Goal: Task Accomplishment & Management: Manage account settings

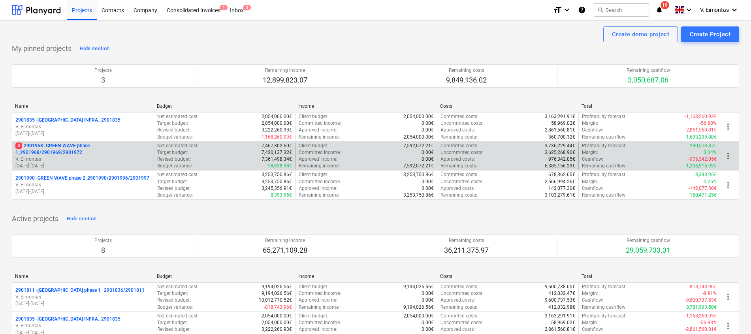
click at [69, 143] on p "4 2901968 - GREEN WAVE phase 1_2901968/2901969/2901972" at bounding box center [82, 149] width 135 height 13
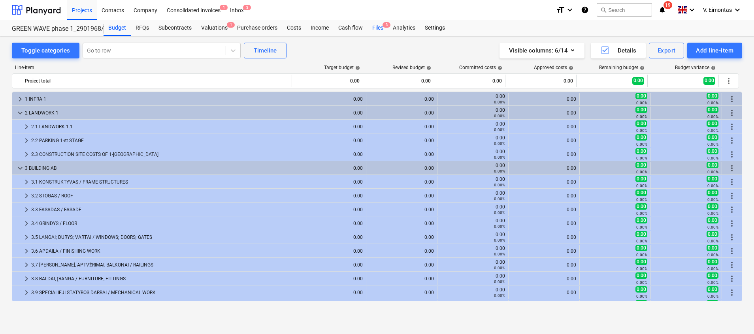
click at [377, 23] on div "Files 3" at bounding box center [378, 28] width 21 height 16
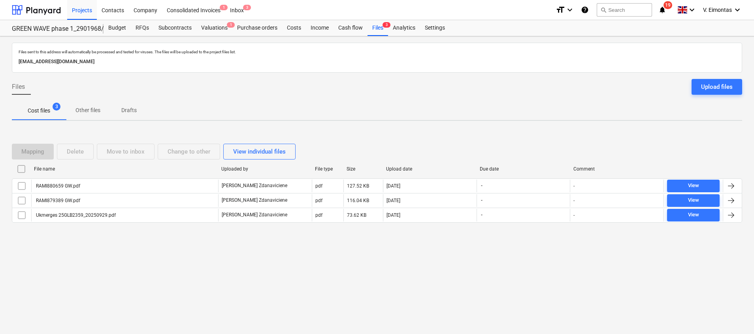
click at [351, 256] on div "Files sent to this address will automatically be processed and tested for virus…" at bounding box center [377, 185] width 754 height 298
click at [713, 74] on div at bounding box center [377, 76] width 730 height 6
click at [706, 85] on div "Upload files" at bounding box center [717, 87] width 32 height 10
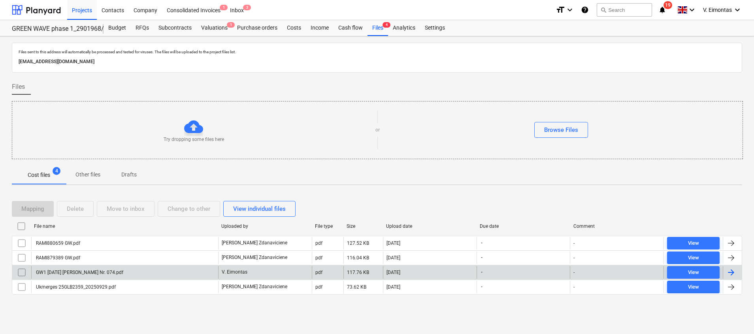
click at [119, 275] on div "GW1 [DATE] [PERSON_NAME] Nr. 074.pdf" at bounding box center [79, 273] width 89 height 6
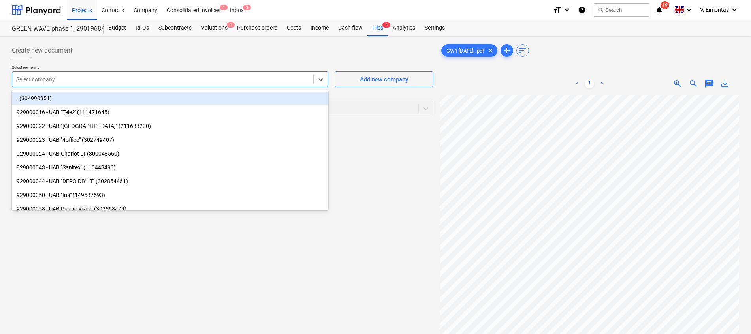
click at [245, 82] on div at bounding box center [162, 79] width 293 height 8
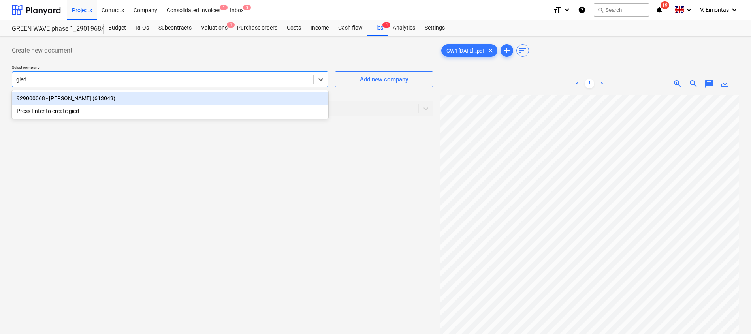
type input "giedr"
click at [45, 99] on div "929000068 - [PERSON_NAME] (613049)" at bounding box center [170, 98] width 317 height 13
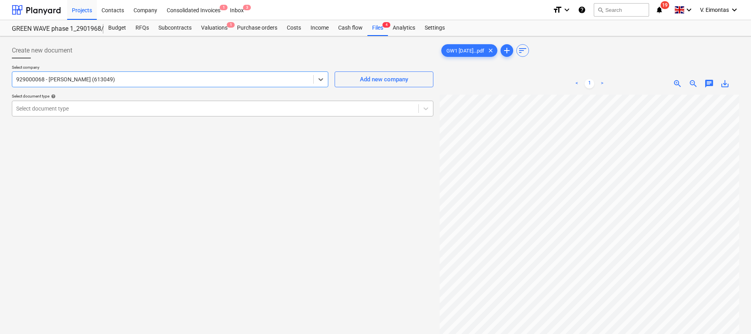
click at [84, 109] on div at bounding box center [215, 109] width 398 height 8
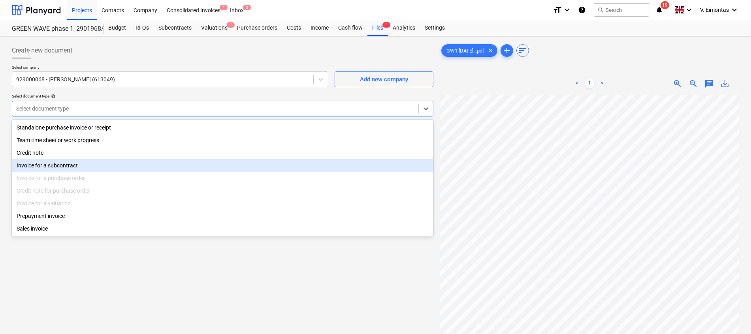
click at [98, 166] on div "Invoice for a subcontract" at bounding box center [223, 165] width 422 height 13
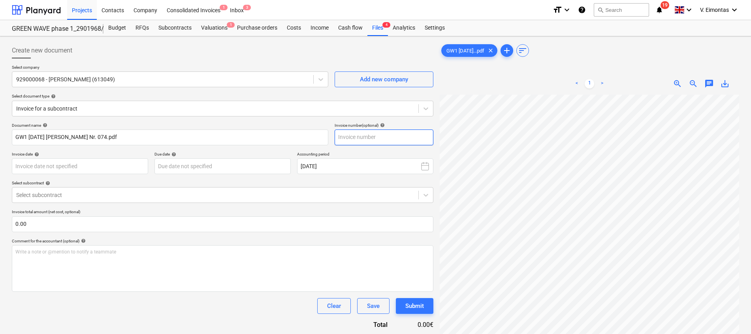
click at [358, 132] on input "text" at bounding box center [384, 138] width 99 height 16
type input "074"
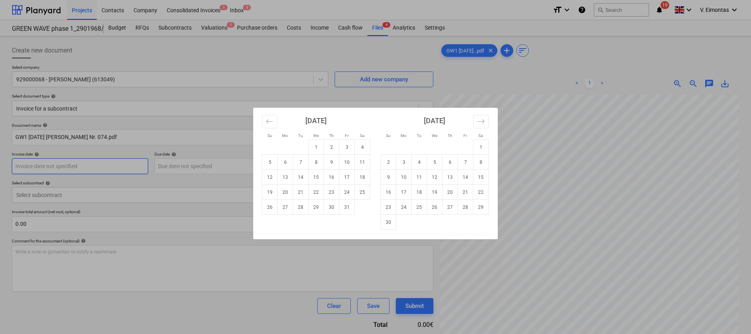
click at [131, 166] on body "Projects Contacts Company Consolidated Invoices 1 Inbox 3 format_size keyboard_…" at bounding box center [375, 167] width 751 height 334
click at [334, 146] on td "2" at bounding box center [331, 147] width 15 height 15
type input "[DATE]"
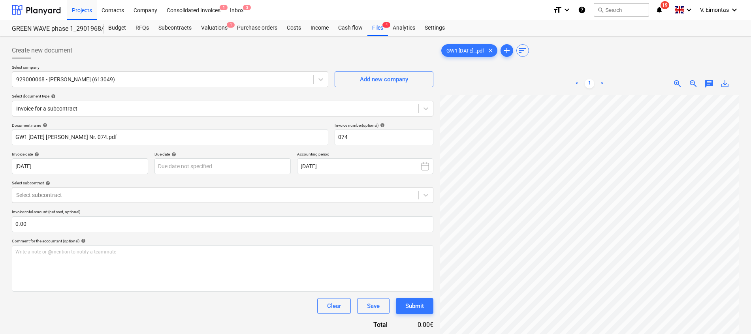
scroll to position [119, 0]
click at [211, 174] on body "Projects Contacts Company Consolidated Invoices 1 Inbox 3 format_size keyboard_…" at bounding box center [375, 167] width 751 height 334
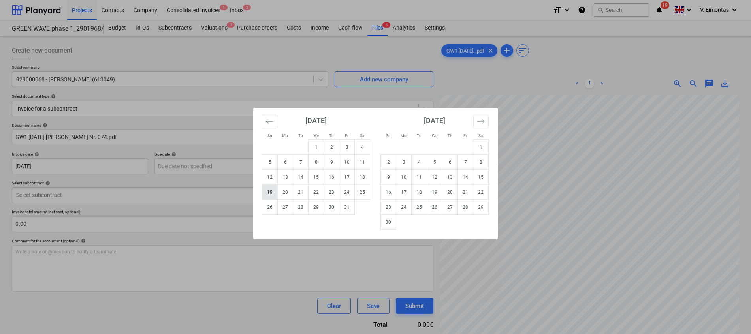
click at [273, 189] on td "19" at bounding box center [269, 192] width 15 height 15
type input "[DATE]"
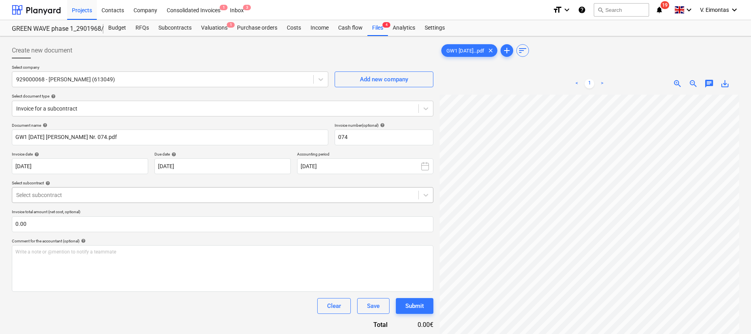
click at [191, 198] on div at bounding box center [215, 195] width 398 height 8
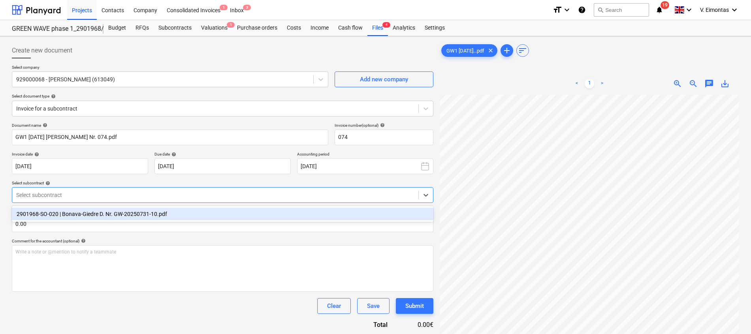
click at [148, 212] on div "2901968-SO-020 | Bonava-Giedre D. Nr. GW-20250731-10.pdf" at bounding box center [223, 214] width 422 height 13
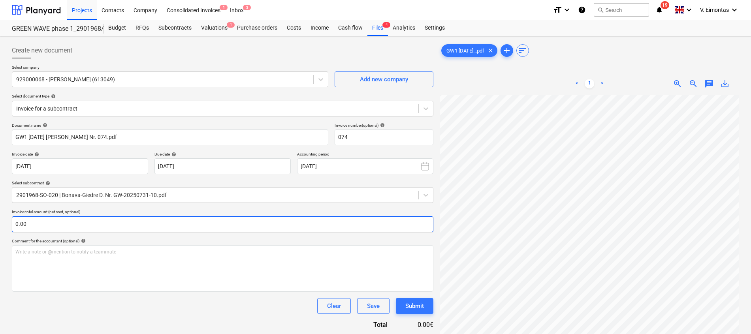
scroll to position [172, 58]
click at [159, 224] on input "text" at bounding box center [223, 225] width 422 height 16
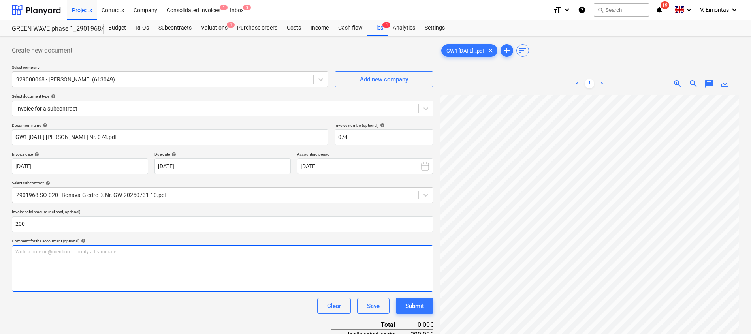
type input "200.00"
click at [169, 267] on div "Write a note or @mention to notify a teammate [PERSON_NAME]" at bounding box center [223, 268] width 422 height 47
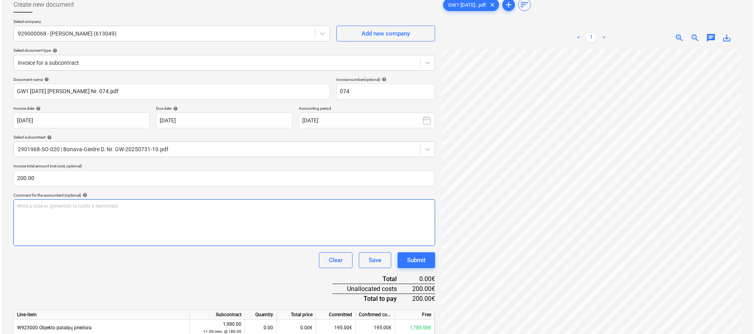
scroll to position [79, 0]
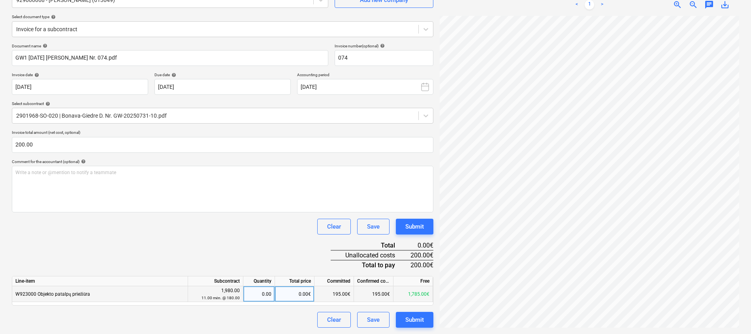
click at [296, 293] on div "0.00€" at bounding box center [295, 295] width 40 height 16
type input "200"
click at [276, 245] on div "Document name help GW1 [DATE] [PERSON_NAME] Nr. 074.pdf Invoice number (optiona…" at bounding box center [223, 185] width 422 height 285
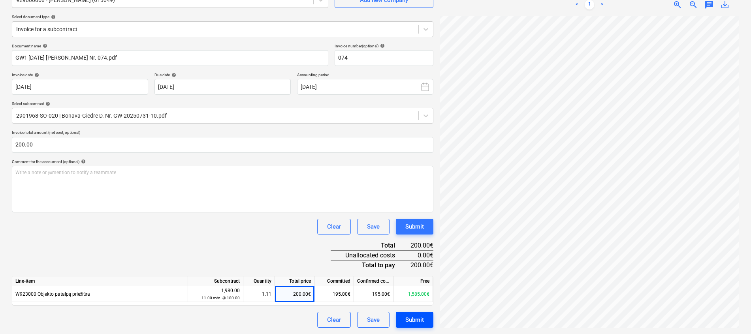
click at [431, 319] on button "Submit" at bounding box center [415, 320] width 38 height 16
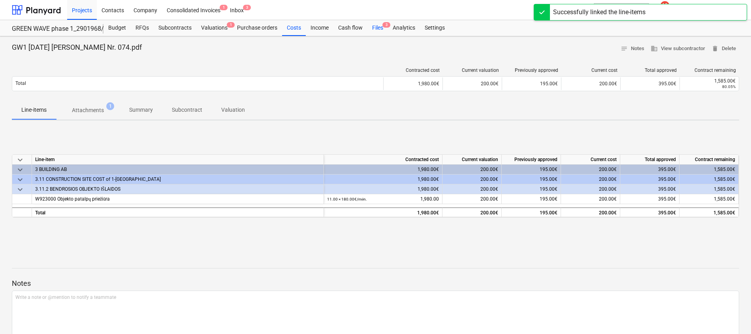
click at [375, 26] on div "Files 3" at bounding box center [378, 28] width 21 height 16
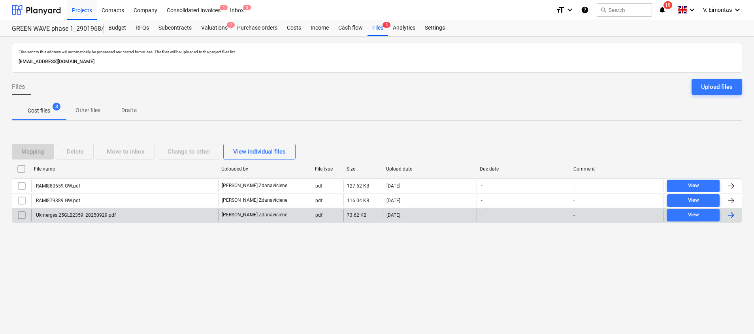
click at [97, 215] on div "Ukmerges 25GLB2359_20250929.pdf" at bounding box center [75, 216] width 81 height 6
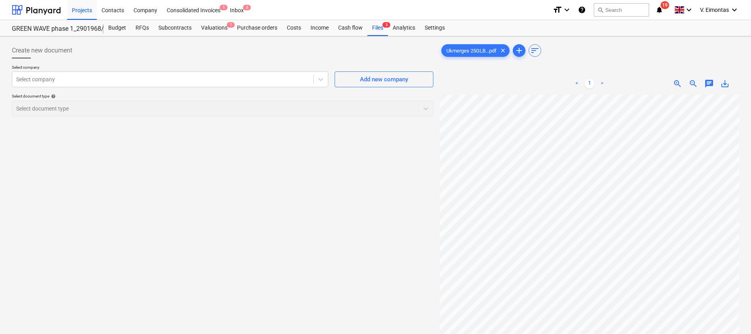
scroll to position [131, 0]
click at [522, 91] on div "< 1 > zoom_in zoom_out chat 0 save_alt" at bounding box center [590, 240] width 300 height 334
click at [376, 25] on div "Files 3" at bounding box center [378, 28] width 21 height 16
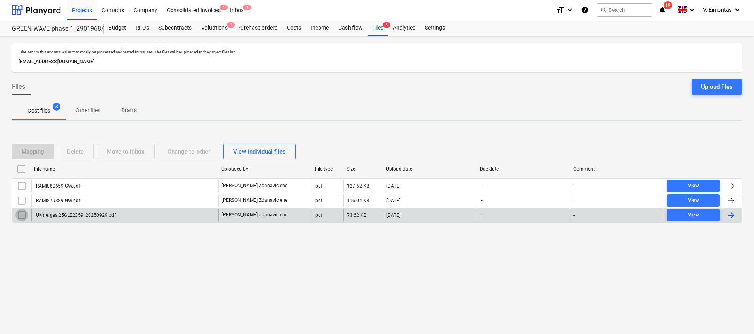
click at [22, 217] on input "checkbox" at bounding box center [21, 215] width 13 height 13
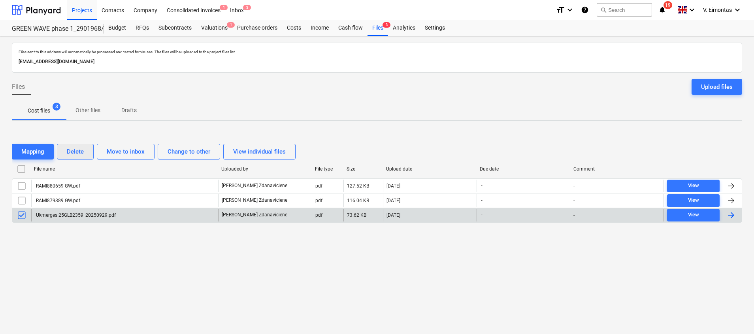
click at [79, 150] on div "Delete" at bounding box center [75, 152] width 17 height 10
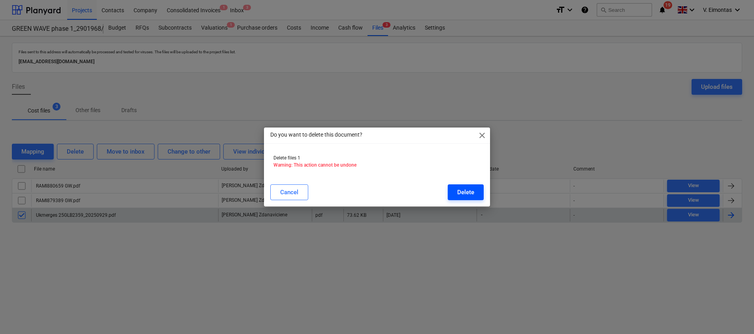
click at [483, 191] on button "Delete" at bounding box center [466, 193] width 36 height 16
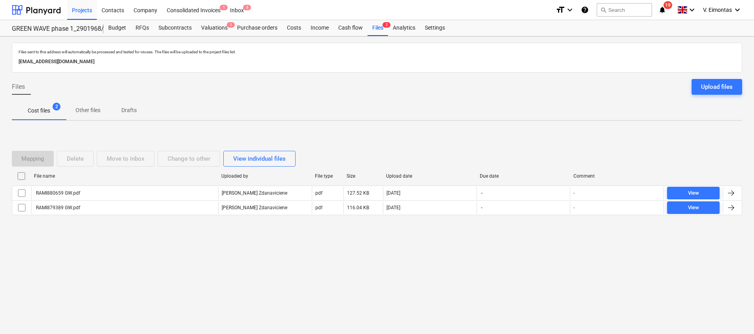
click at [330, 105] on div "Cost files 2 Other files Drafts" at bounding box center [377, 110] width 730 height 19
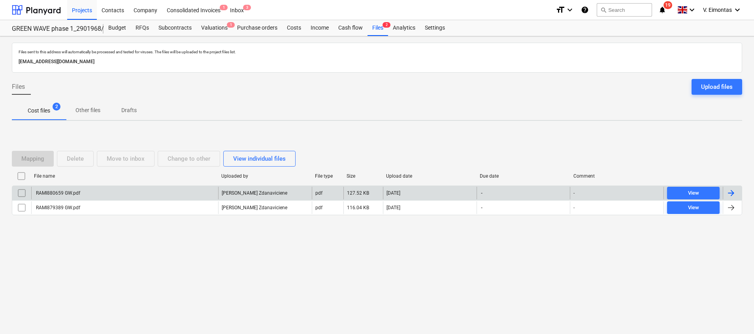
click at [110, 192] on div "RAMI880659 GW.pdf" at bounding box center [124, 193] width 187 height 13
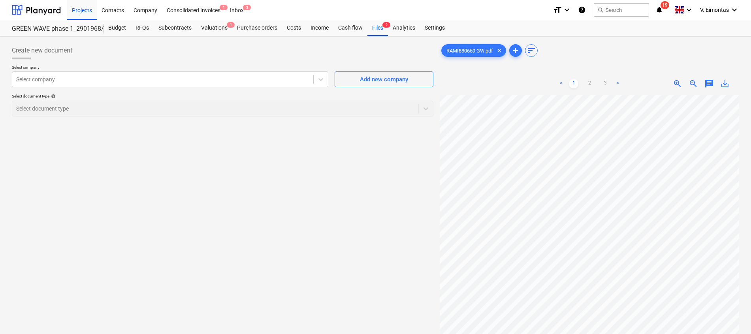
click at [725, 87] on span "save_alt" at bounding box center [725, 83] width 9 height 9
click at [380, 24] on div "Files 2" at bounding box center [378, 28] width 21 height 16
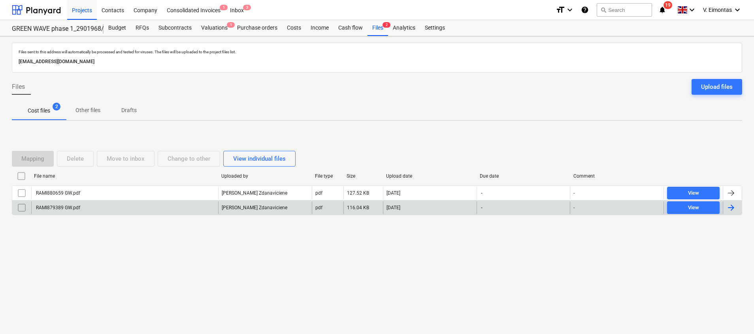
click at [208, 206] on div "RAMI879389 GW.pdf" at bounding box center [124, 208] width 187 height 13
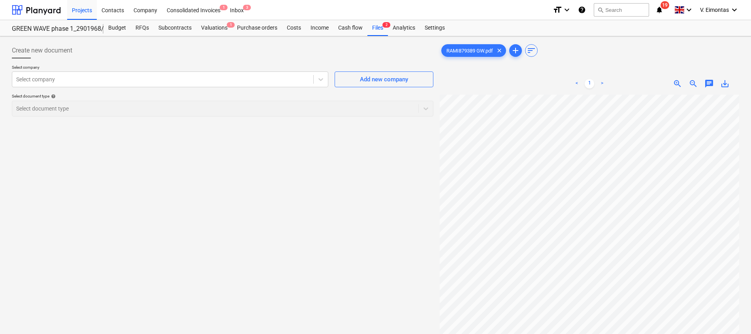
click at [722, 85] on span "save_alt" at bounding box center [725, 83] width 9 height 9
click at [381, 23] on div "Files 2" at bounding box center [378, 28] width 21 height 16
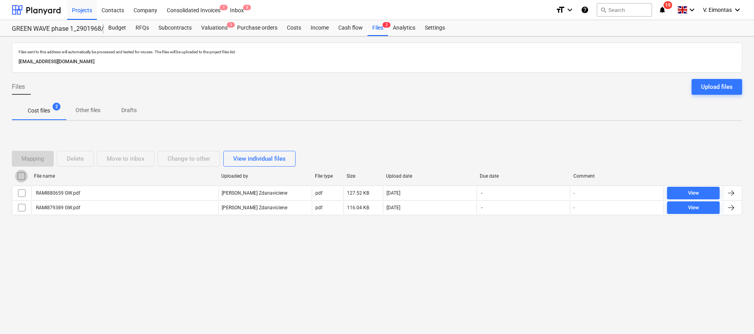
click at [20, 177] on input "checkbox" at bounding box center [21, 176] width 13 height 13
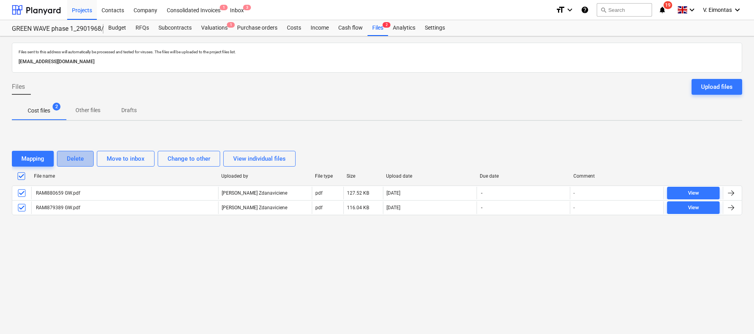
click at [70, 160] on div "Delete" at bounding box center [75, 159] width 17 height 10
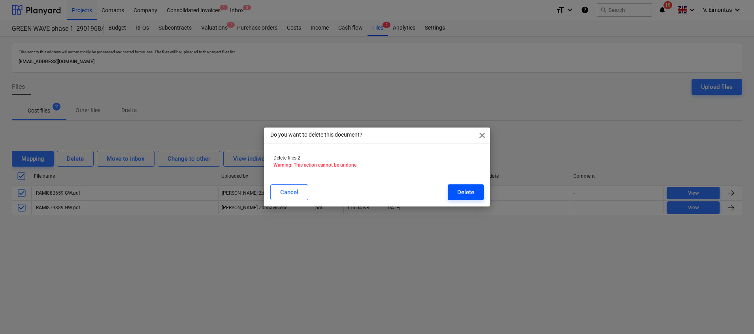
click at [451, 194] on button "Delete" at bounding box center [466, 193] width 36 height 16
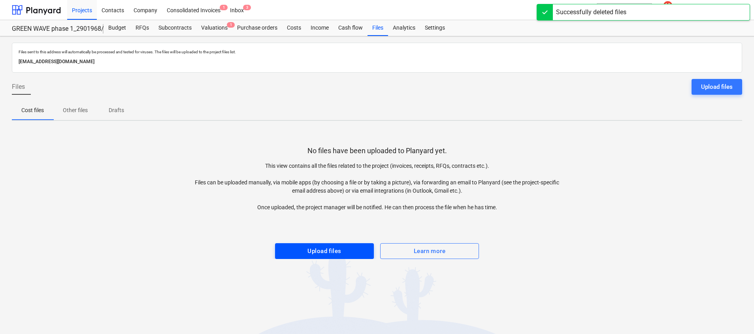
click at [342, 249] on span "Upload files" at bounding box center [324, 251] width 81 height 10
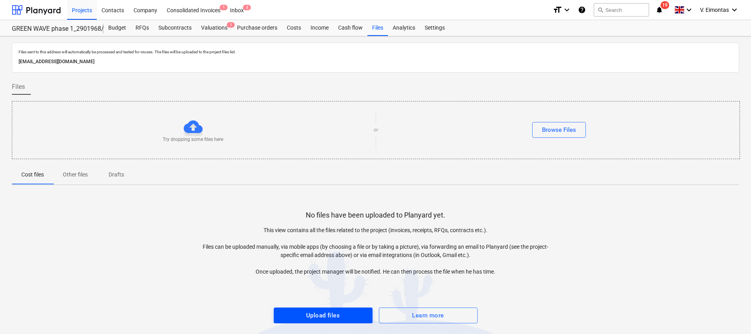
click at [303, 313] on span "Upload files" at bounding box center [323, 316] width 81 height 10
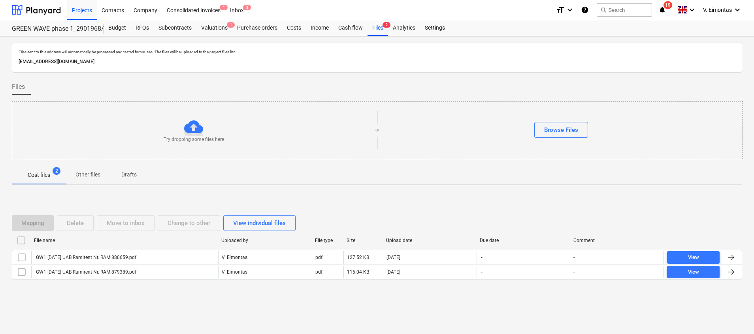
click at [470, 206] on div "Mapping Delete Move to inbox Change to other View individual files File name Up…" at bounding box center [377, 251] width 730 height 90
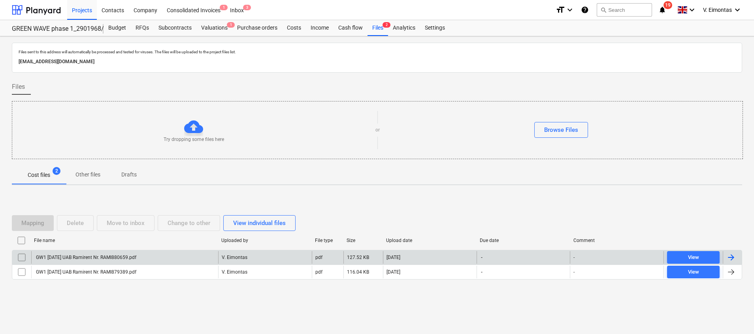
click at [138, 261] on div "GW1 [DATE] UAB Ramirent Nr. RAMI880659.pdf" at bounding box center [124, 257] width 187 height 13
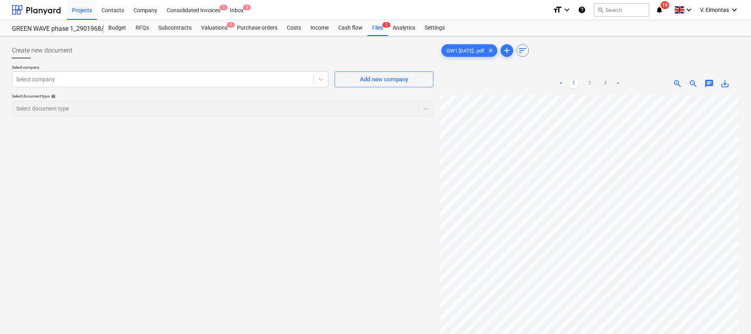
click at [591, 83] on link "2" at bounding box center [589, 83] width 9 height 9
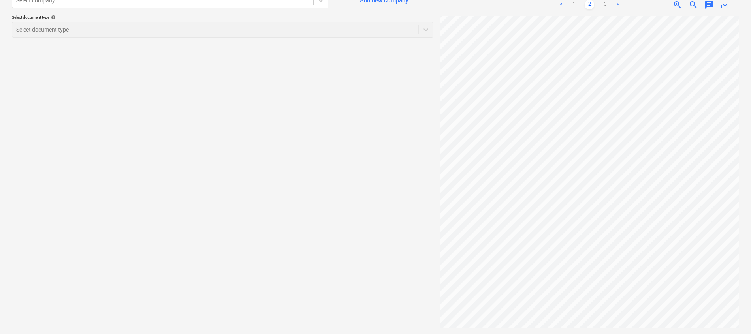
scroll to position [15, 58]
click at [604, 5] on link "3" at bounding box center [605, 4] width 9 height 9
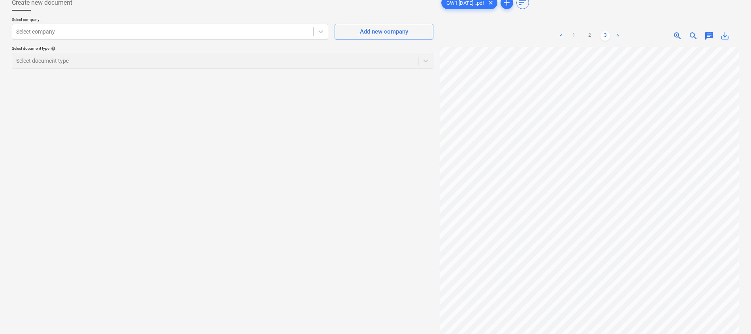
scroll to position [0, 0]
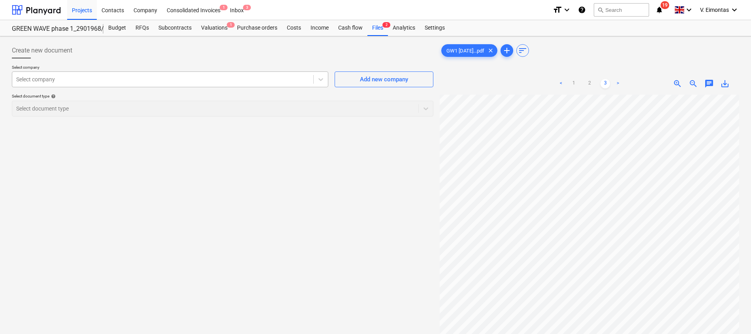
click at [117, 77] on div at bounding box center [162, 79] width 293 height 8
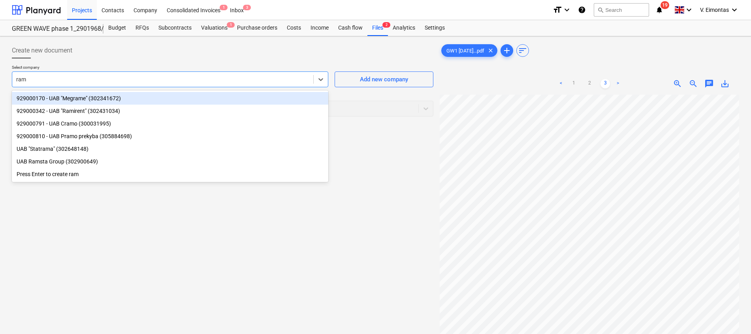
type input "rami"
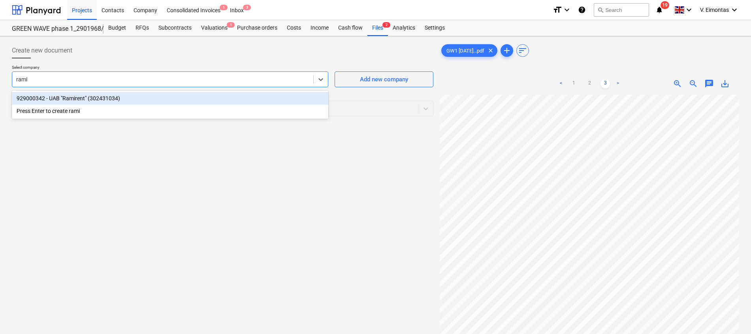
click at [104, 102] on div "929000342 - UAB "Ramirent" (302431034)" at bounding box center [170, 98] width 317 height 13
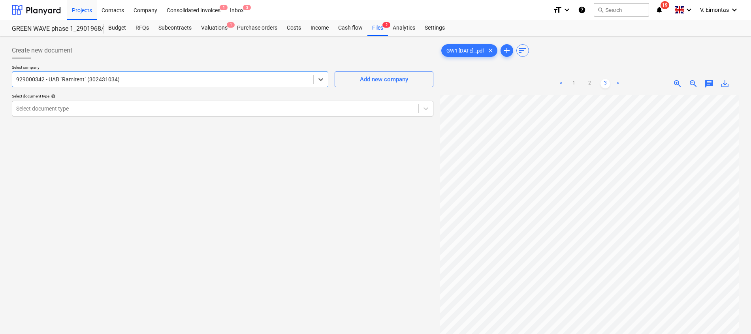
click at [104, 107] on div at bounding box center [215, 109] width 398 height 8
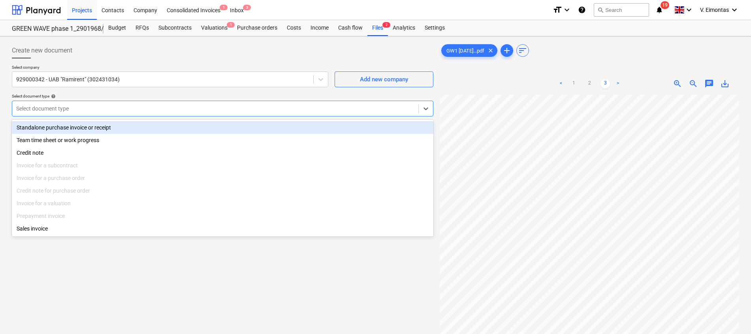
click at [100, 129] on div "Standalone purchase invoice or receipt" at bounding box center [223, 127] width 422 height 13
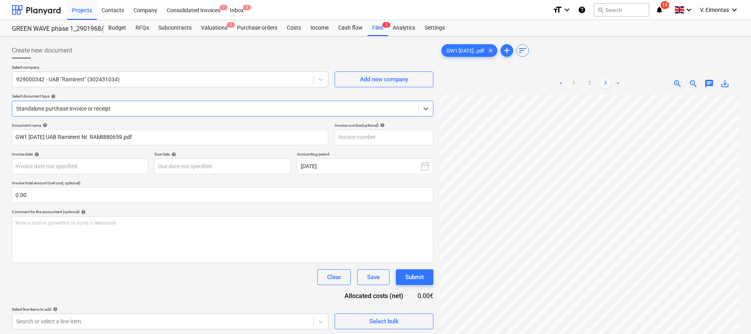
click at [288, 63] on div at bounding box center [223, 62] width 422 height 6
click at [373, 31] on div "Files 2" at bounding box center [378, 28] width 21 height 16
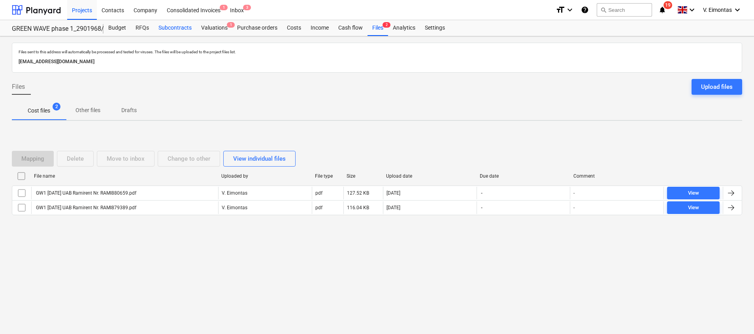
click at [167, 25] on div "Subcontracts" at bounding box center [175, 28] width 43 height 16
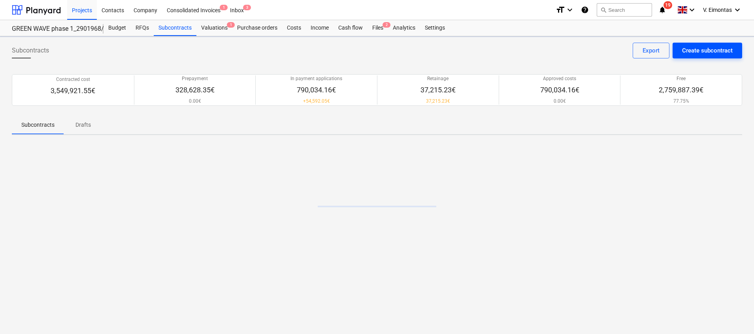
click at [725, 46] on div "Create subcontract" at bounding box center [707, 50] width 51 height 10
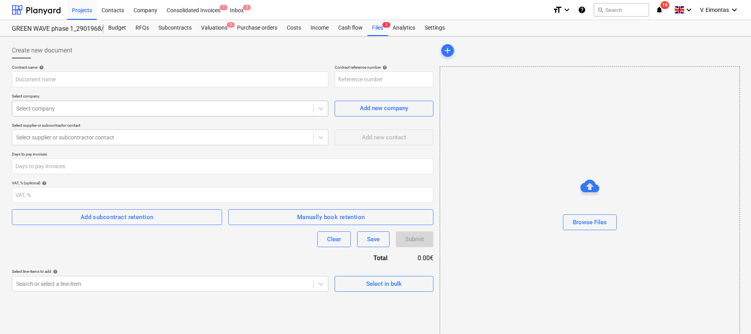
type input "2901968-SO-027"
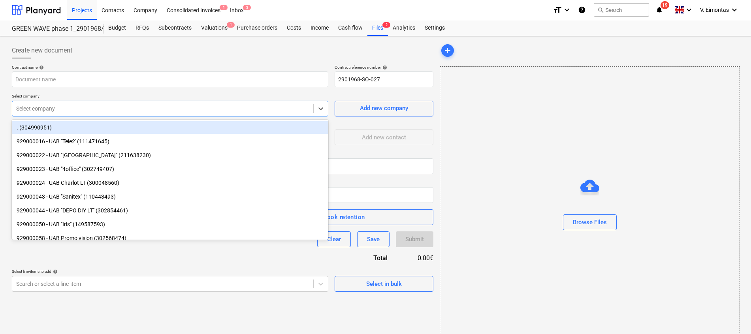
click at [128, 108] on div at bounding box center [162, 109] width 293 height 8
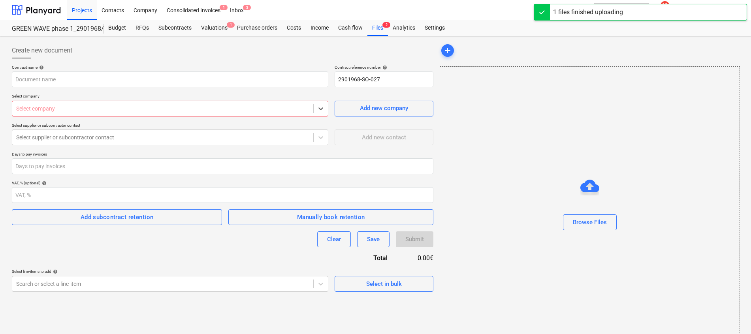
type input "Bonava Lietuva UAB [DATE] e parašu + įgaliojimas [PERSON_NAME] pasirašyti.pdf"
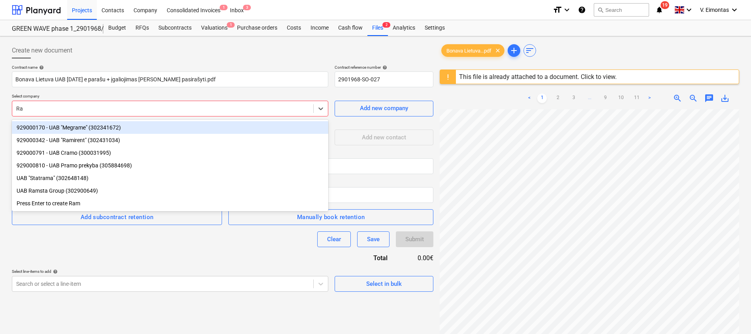
type input "Ram"
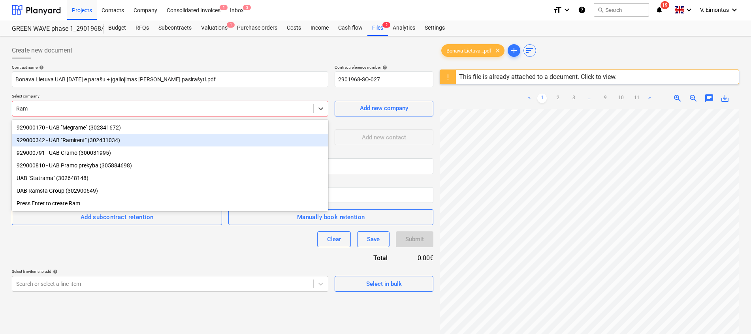
click at [94, 145] on div "929000342 - UAB "Ramirent" (302431034)" at bounding box center [170, 140] width 317 height 13
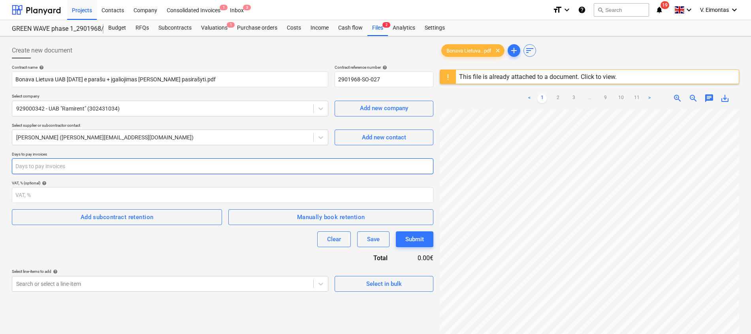
click at [74, 165] on input "number" at bounding box center [223, 167] width 422 height 16
type input "45"
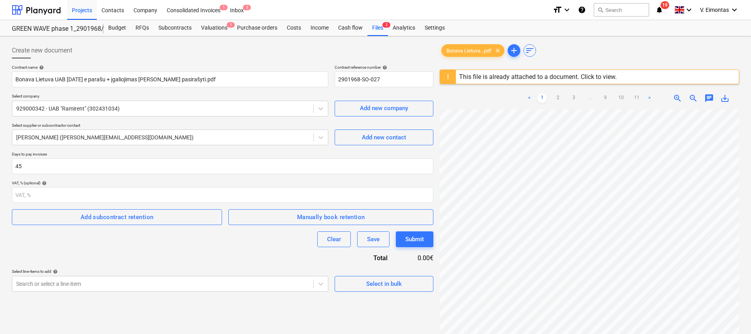
click at [235, 253] on div "Contract name help Bonava Lietuva UAB [DATE] e parašu + įgaliojimas [PERSON_NAM…" at bounding box center [223, 178] width 422 height 227
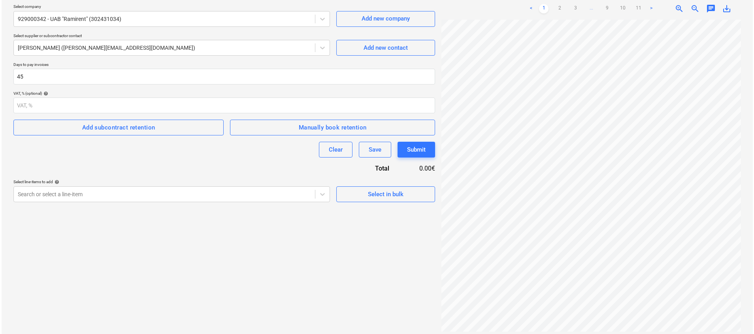
scroll to position [94, 0]
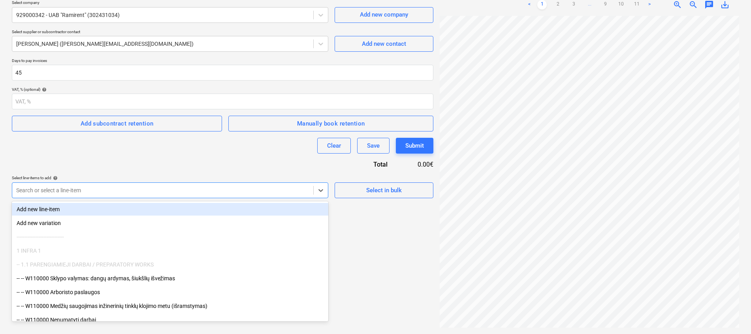
click at [111, 192] on div at bounding box center [162, 191] width 293 height 8
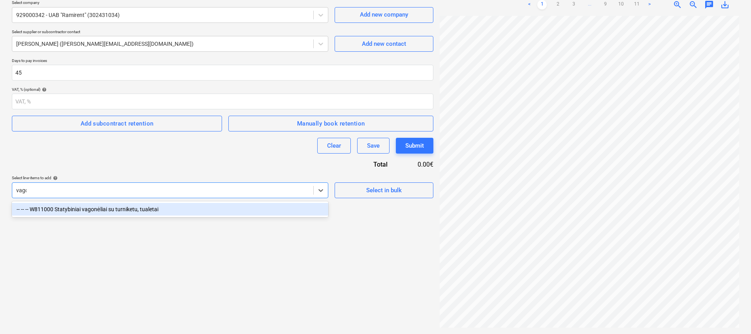
type input "vagon"
click at [116, 206] on div "-- -- -- W811000 Statybiniai vagonėliai su turniketu, tualetai" at bounding box center [170, 209] width 317 height 13
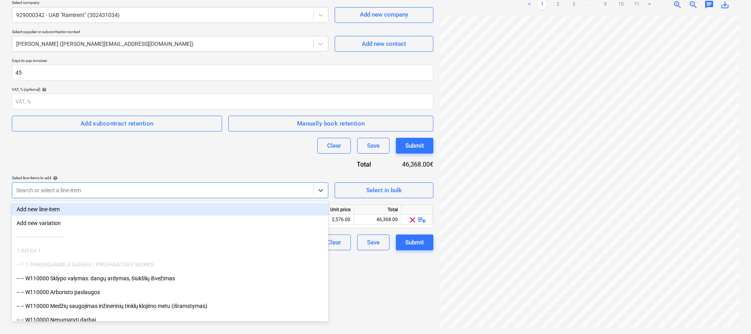
click at [100, 187] on div at bounding box center [162, 191] width 293 height 8
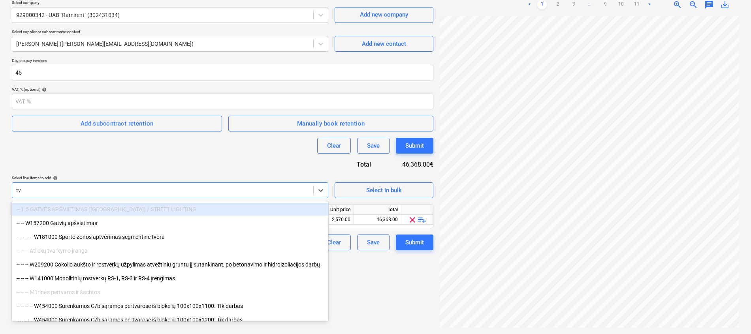
type input "tvo"
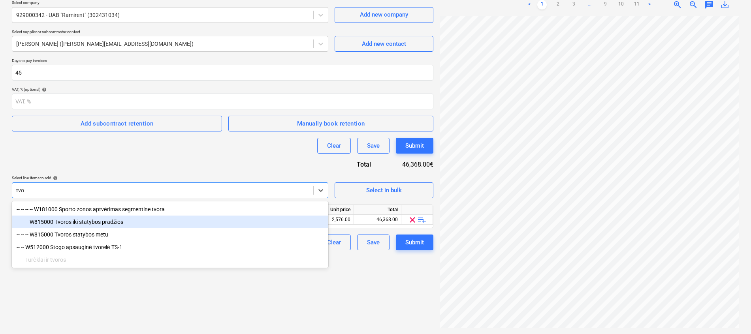
click at [106, 222] on div "-- -- -- W815000 Tvoros iki statybos pradžios" at bounding box center [170, 222] width 317 height 13
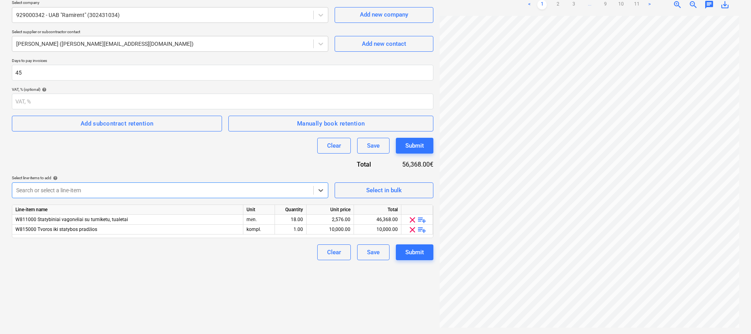
click at [106, 192] on div at bounding box center [162, 191] width 293 height 8
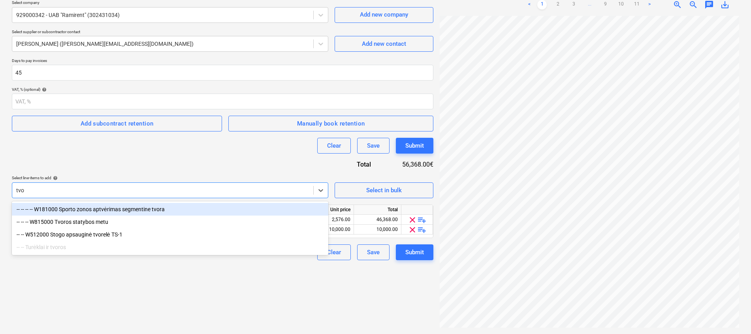
type input "tvor"
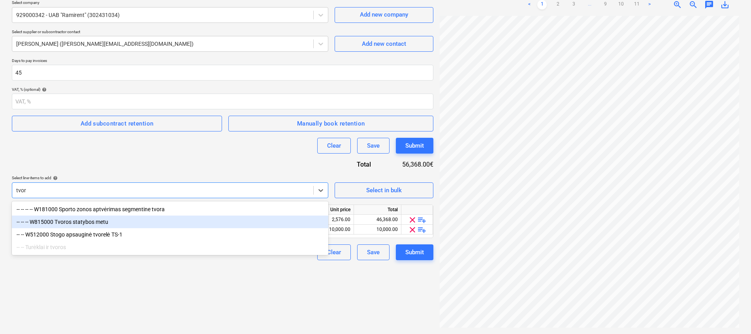
click at [100, 221] on div "-- -- -- W815000 Tvoros statybos metu" at bounding box center [170, 222] width 317 height 13
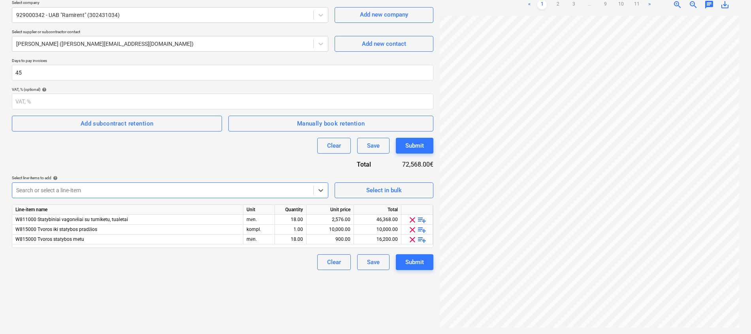
click at [121, 167] on div "Contract name help Bonava Lietuva UAB [DATE] e parašu + įgaliojimas [PERSON_NAM…" at bounding box center [223, 120] width 422 height 299
click at [116, 189] on div at bounding box center [162, 191] width 293 height 8
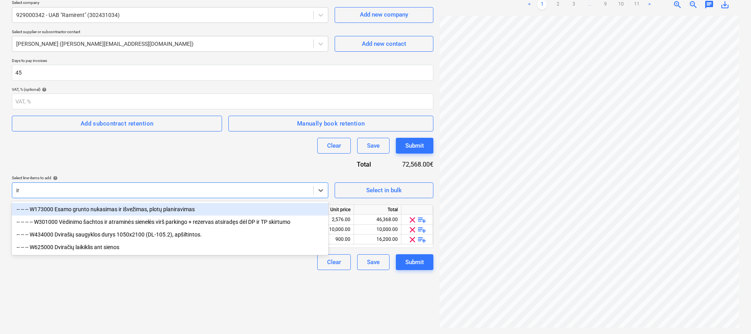
type input "i"
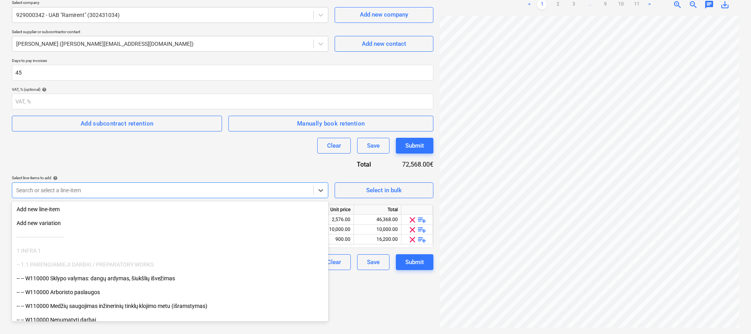
type input "5"
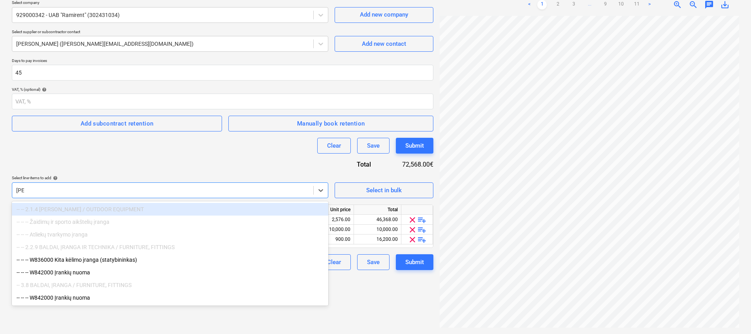
type input "įran"
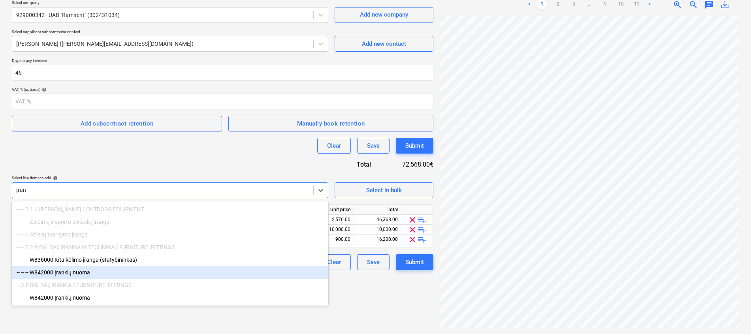
click at [91, 274] on div "-- -- -- W842000 Įrankių nuoma" at bounding box center [170, 272] width 317 height 13
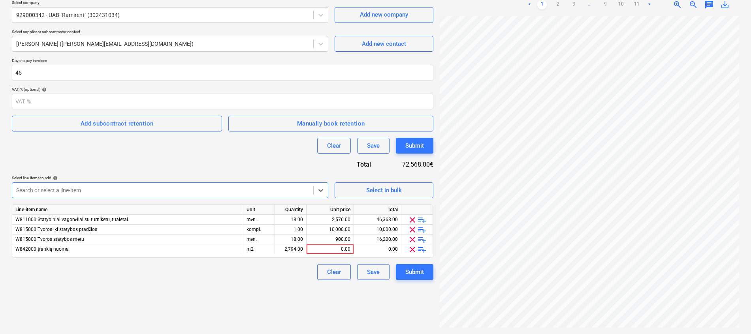
click at [139, 185] on div "Search or select a line-item" at bounding box center [162, 190] width 301 height 11
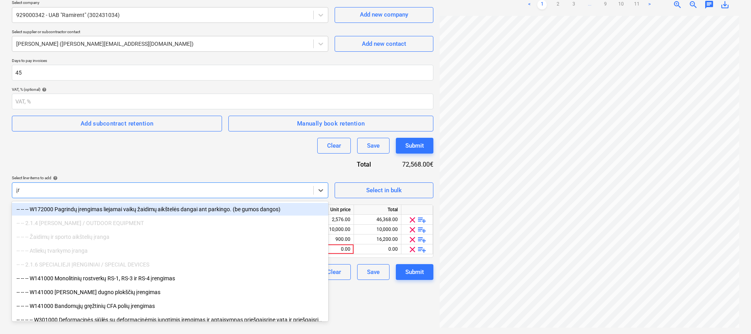
type input "[PERSON_NAME]"
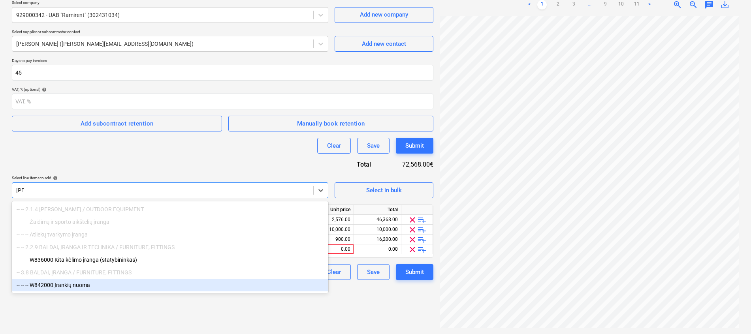
click at [80, 287] on div "-- -- -- W842000 Įrankių nuoma" at bounding box center [170, 285] width 317 height 13
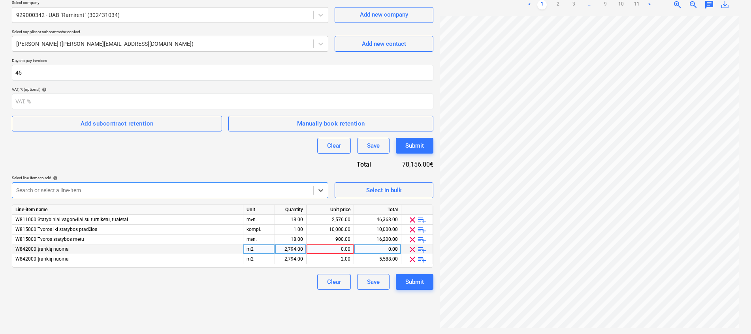
click at [412, 250] on span "clear" at bounding box center [412, 249] width 9 height 9
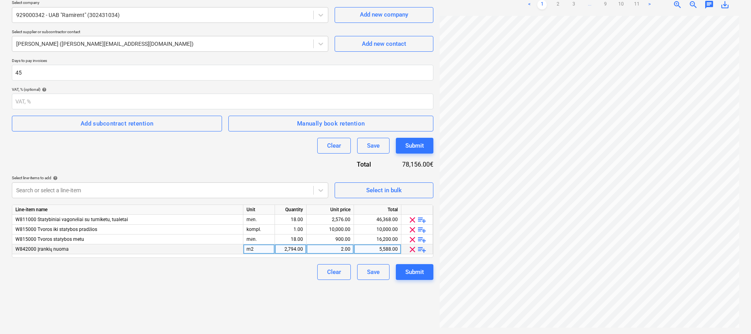
click at [241, 296] on div "Create new document Contract name help Bonava Lietuva UAB [DATE] e parašu + įga…" at bounding box center [223, 138] width 428 height 385
click at [369, 220] on div "46,368.00" at bounding box center [377, 220] width 41 height 10
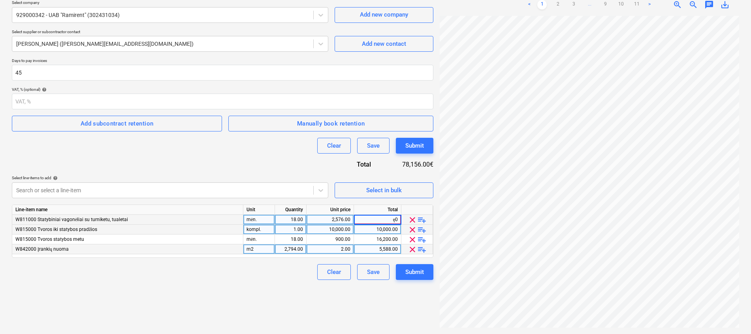
type input "ę"
type input "30000"
click at [363, 230] on div "10,000.00" at bounding box center [377, 230] width 41 height 10
type input "5000"
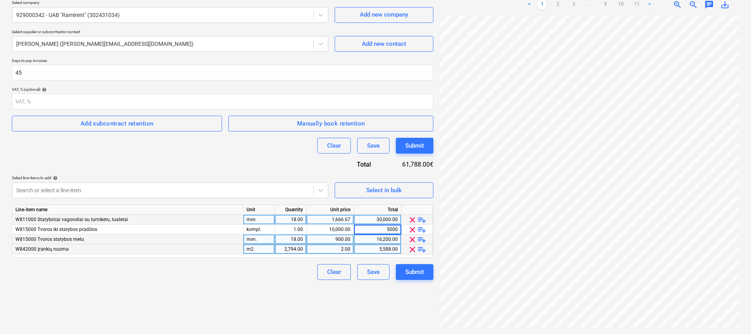
click at [382, 241] on div "16,200.00" at bounding box center [377, 240] width 41 height 10
type input "1000"
click at [375, 250] on div "5,588.00" at bounding box center [377, 250] width 41 height 10
type input "2000"
click at [272, 273] on div "Clear Save Submit" at bounding box center [223, 272] width 422 height 16
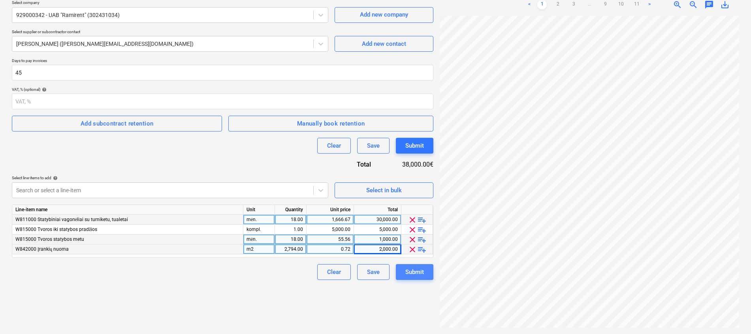
click at [417, 273] on div "Submit" at bounding box center [415, 272] width 19 height 10
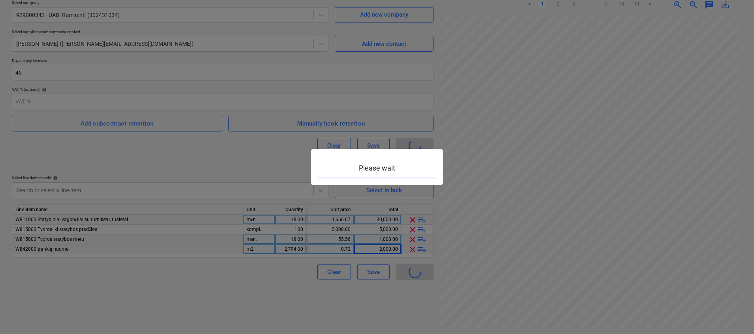
type input "2901968-SO-027"
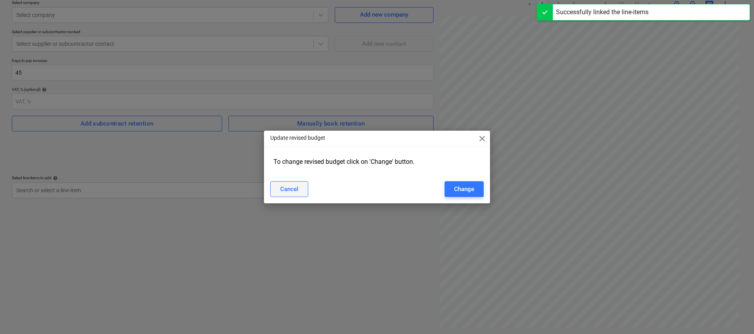
click at [286, 185] on div "Cancel" at bounding box center [289, 189] width 18 height 10
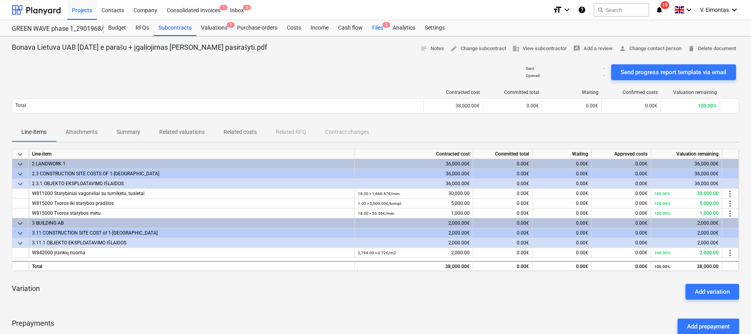
click at [375, 27] on div "Files 2" at bounding box center [378, 28] width 21 height 16
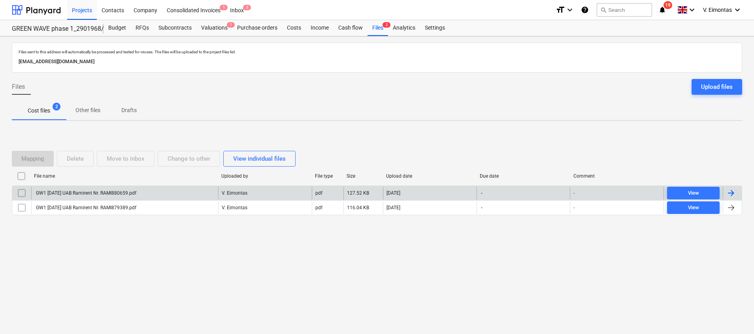
click at [75, 190] on div "GW1 [DATE] UAB Ramirent Nr. RAMI880659.pdf" at bounding box center [124, 193] width 187 height 13
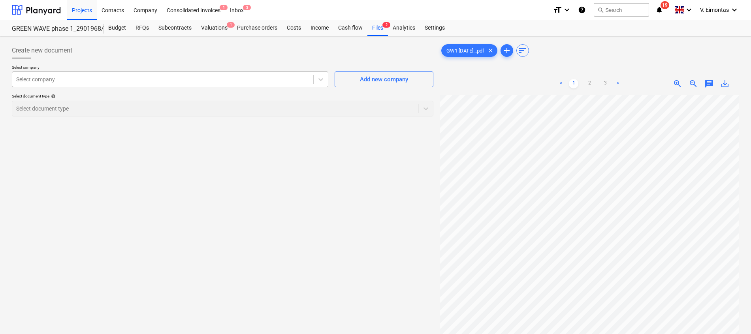
click at [147, 80] on div at bounding box center [162, 79] width 293 height 8
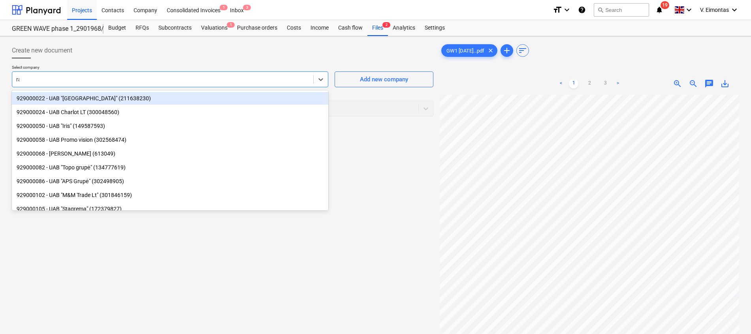
type input "rami"
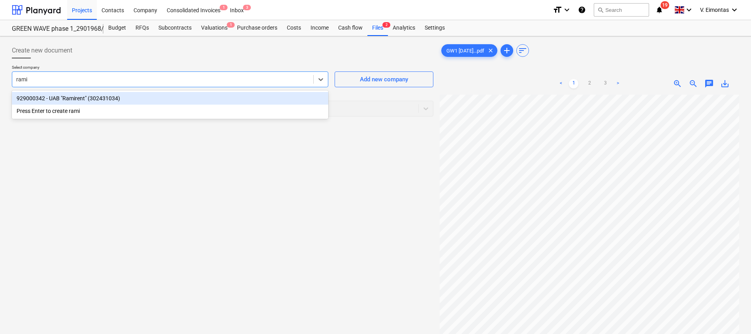
click at [136, 97] on div "929000342 - UAB "Ramirent" (302431034)" at bounding box center [170, 98] width 317 height 13
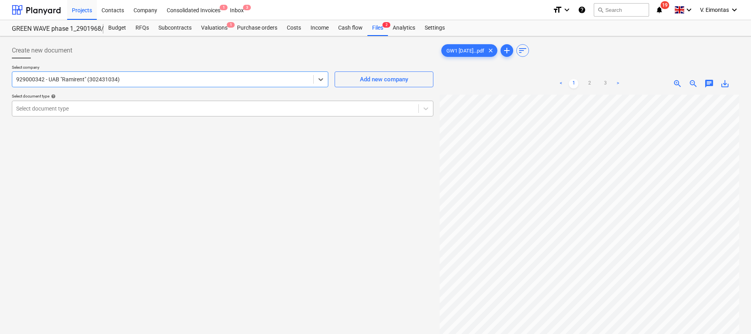
click at [135, 108] on div at bounding box center [215, 109] width 398 height 8
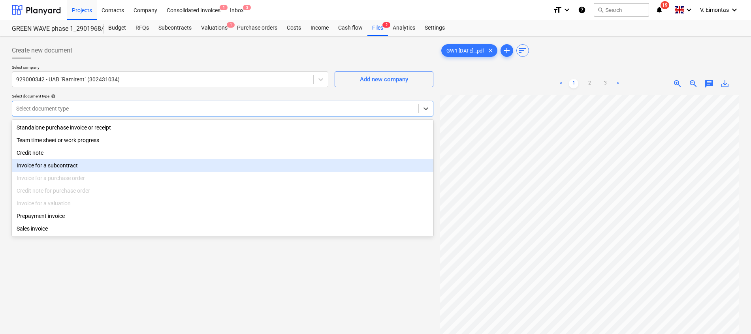
click at [64, 168] on div "Invoice for a subcontract" at bounding box center [223, 165] width 422 height 13
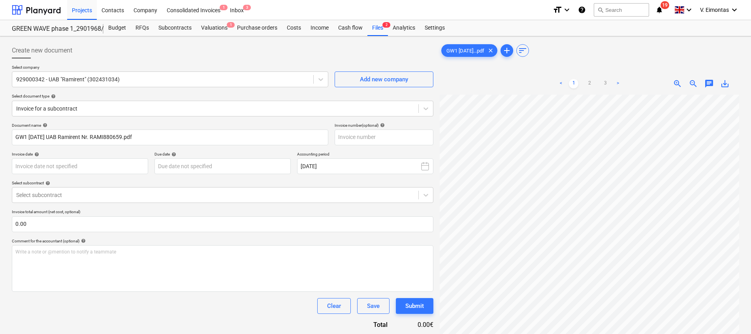
scroll to position [19, 58]
click at [389, 141] on input "text" at bounding box center [384, 138] width 99 height 16
type input "RAMI-880659"
click at [100, 164] on body "Projects Contacts Company Consolidated Invoices 1 Inbox 3 format_size keyboard_…" at bounding box center [375, 167] width 751 height 334
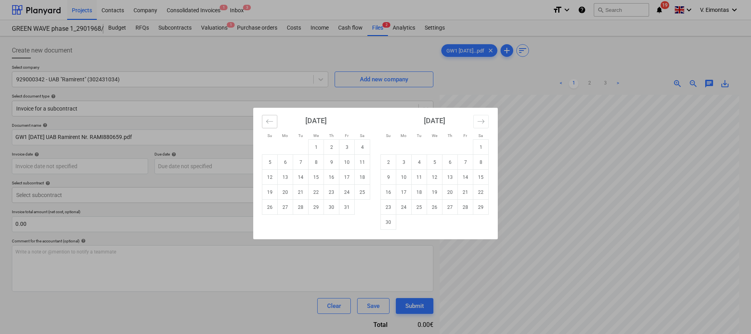
click at [274, 118] on button "Move backward to switch to the previous month." at bounding box center [269, 121] width 15 height 13
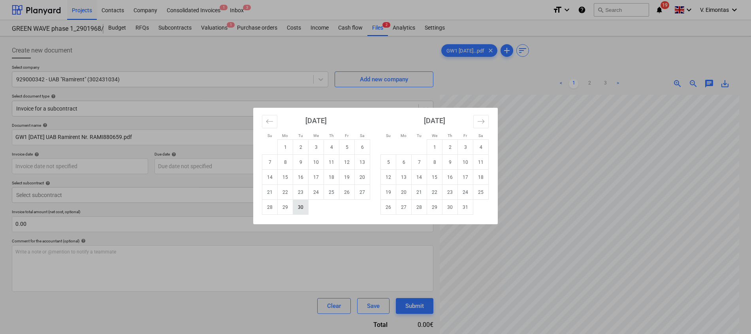
click at [305, 204] on td "30" at bounding box center [300, 207] width 15 height 15
type input "[DATE]"
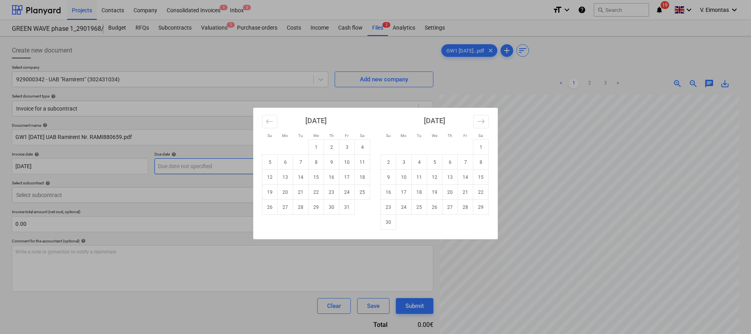
click at [242, 162] on body "Projects Contacts Company Consolidated Invoices 1 Inbox 3 format_size keyboard_…" at bounding box center [375, 167] width 751 height 334
click at [469, 177] on td "14" at bounding box center [465, 177] width 15 height 15
type input "[DATE]"
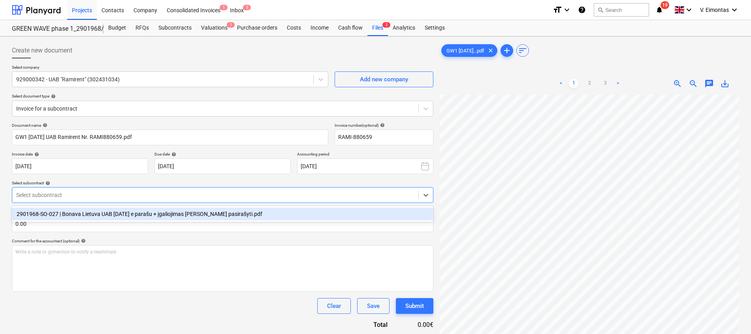
click at [209, 193] on div at bounding box center [215, 195] width 398 height 8
click at [194, 212] on div "2901968-SO-027 | Bonava Lietuva UAB [DATE] e parašu + įgaliojimas [PERSON_NAME]…" at bounding box center [223, 214] width 422 height 13
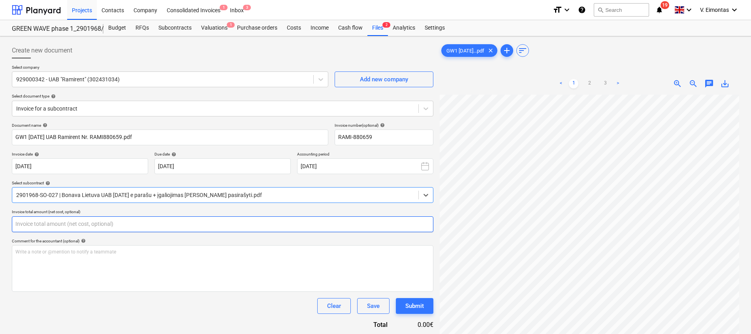
click at [181, 221] on input "text" at bounding box center [223, 225] width 422 height 16
type input "0.00"
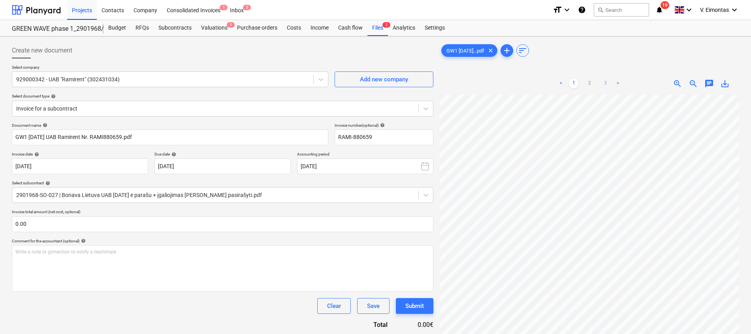
click at [603, 82] on link "3" at bounding box center [605, 83] width 9 height 9
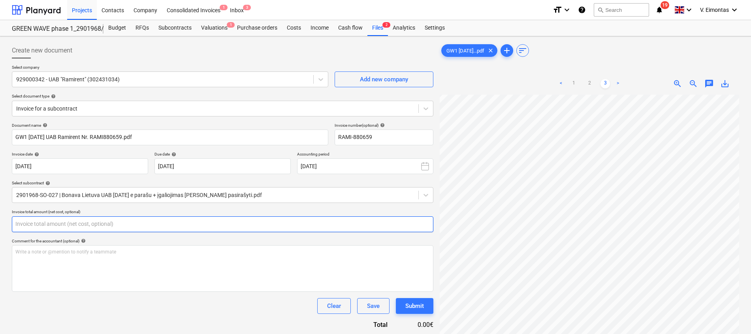
click at [172, 228] on input "text" at bounding box center [223, 225] width 422 height 16
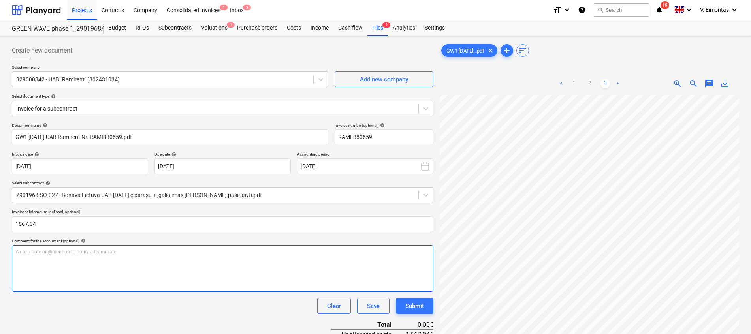
type input "1,667.04"
click at [153, 266] on div "Write a note or @mention to notify a teammate [PERSON_NAME]" at bounding box center [223, 268] width 422 height 47
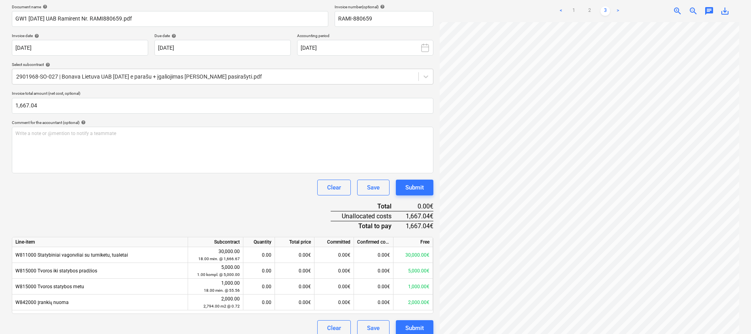
click at [141, 208] on div "Document name help GW1 [DATE] UAB Ramirent Nr. RAMI880659.pdf Invoice number (o…" at bounding box center [223, 170] width 422 height 332
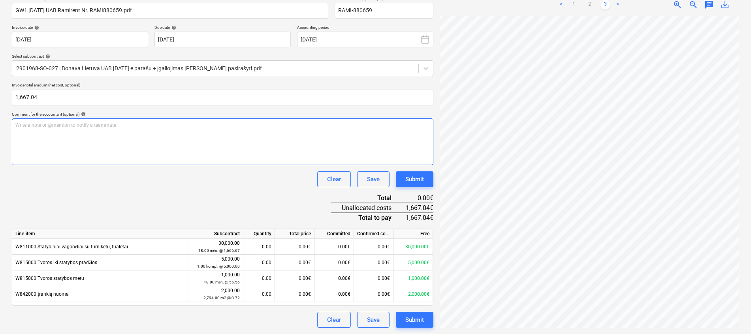
scroll to position [0, 58]
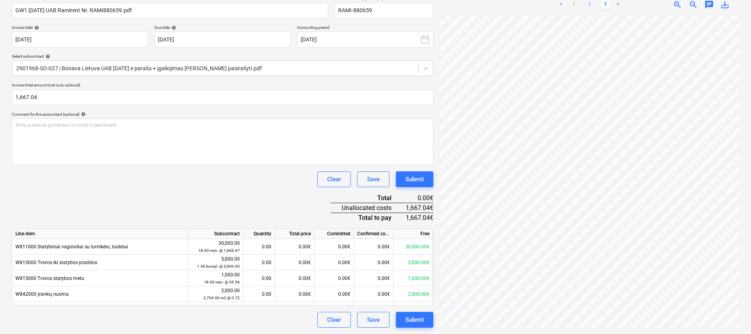
click at [588, 6] on link "2" at bounding box center [589, 4] width 9 height 9
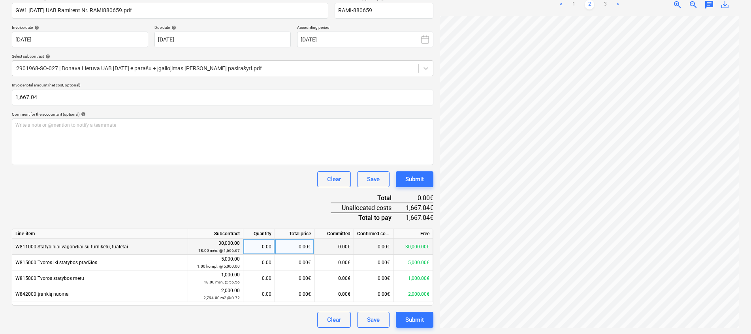
click at [301, 247] on div "0.00€" at bounding box center [295, 247] width 40 height 16
type input "1000"
click at [288, 198] on div "Document name help GW1 [DATE] UAB Ramirent Nr. RAMI880659.pdf Invoice number (o…" at bounding box center [223, 162] width 422 height 332
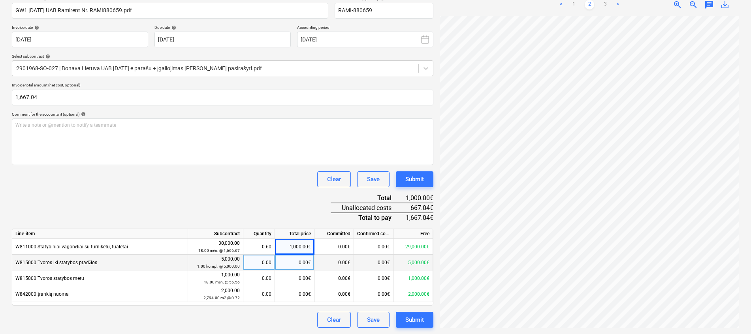
click at [301, 262] on div "0.00€" at bounding box center [295, 263] width 40 height 16
type input "467.04"
click at [288, 198] on div "Document name help GW1 [DATE] UAB Ramirent Nr. RAMI880659.pdf Invoice number (o…" at bounding box center [223, 162] width 422 height 332
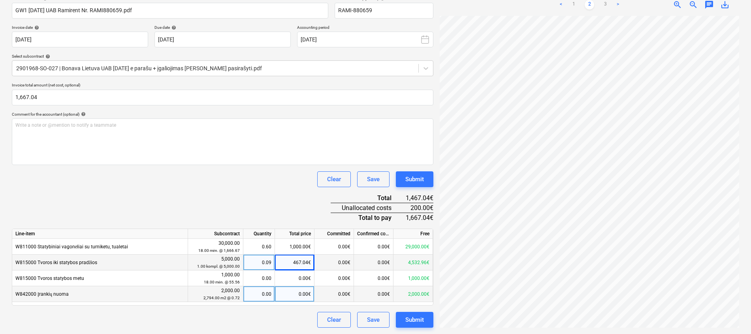
click at [298, 295] on div "0.00€" at bounding box center [295, 295] width 40 height 16
type input "200"
click at [259, 192] on div "Document name help GW1 [DATE] UAB Ramirent Nr. RAMI880659.pdf Invoice number (o…" at bounding box center [223, 162] width 422 height 332
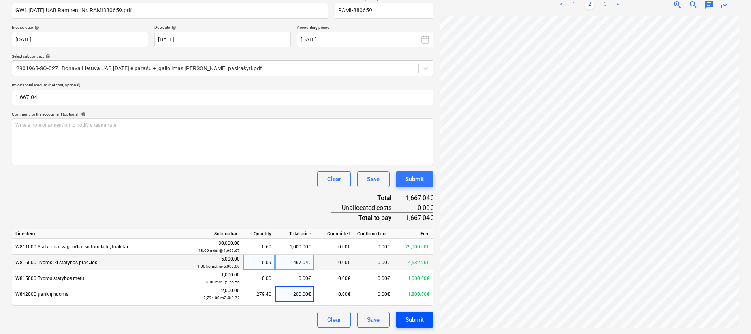
click at [421, 320] on div "Submit" at bounding box center [415, 320] width 19 height 10
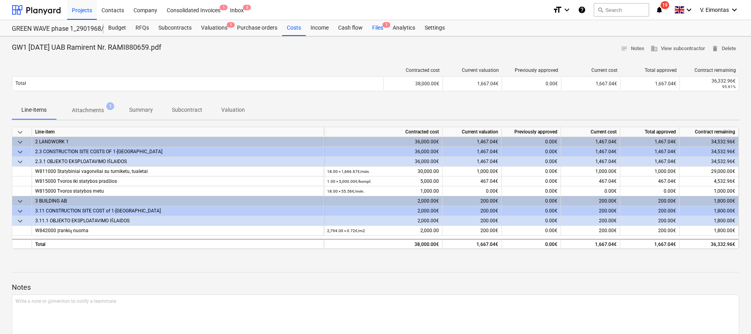
click at [374, 30] on div "Files 1" at bounding box center [378, 28] width 21 height 16
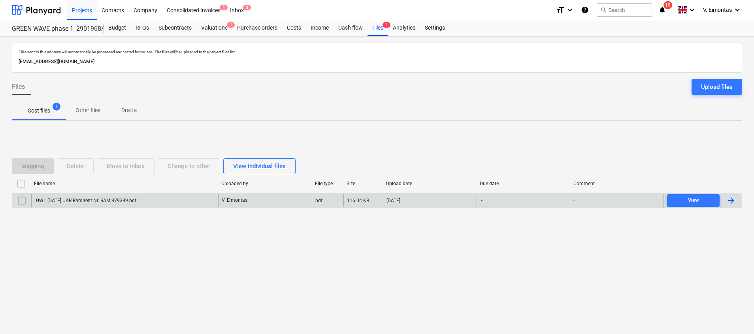
click at [224, 201] on p "V. Eimontas" at bounding box center [235, 200] width 26 height 7
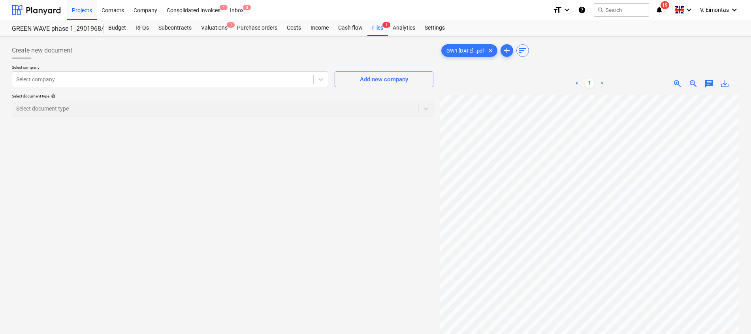
scroll to position [43, 58]
click at [219, 78] on div at bounding box center [162, 79] width 293 height 8
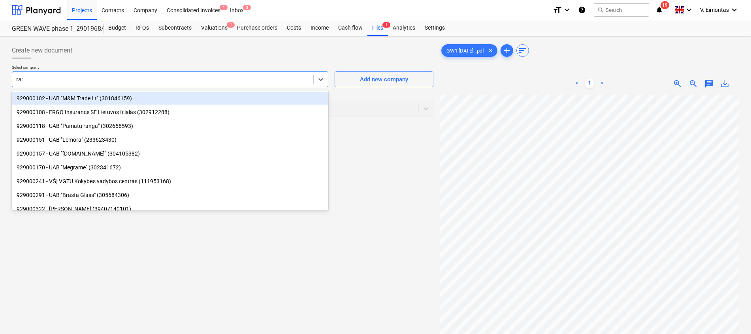
type input "rami"
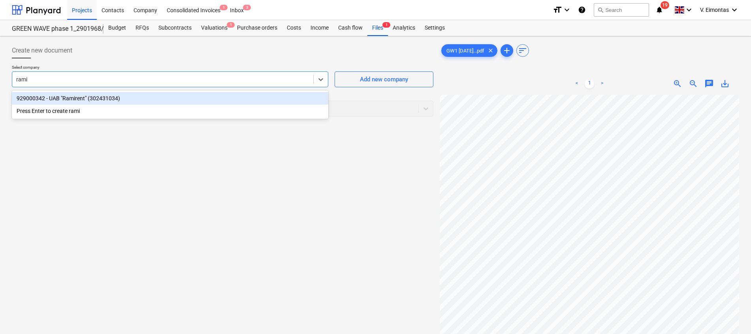
click at [155, 98] on div "929000342 - UAB "Ramirent" (302431034)" at bounding box center [170, 98] width 317 height 13
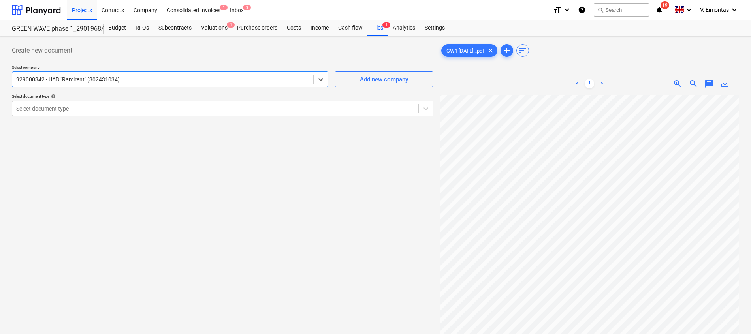
click at [129, 115] on div "Select document type" at bounding box center [223, 109] width 422 height 16
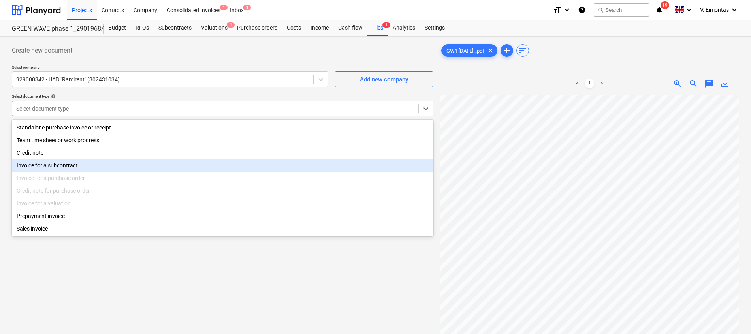
click at [84, 168] on div "Invoice for a subcontract" at bounding box center [223, 165] width 422 height 13
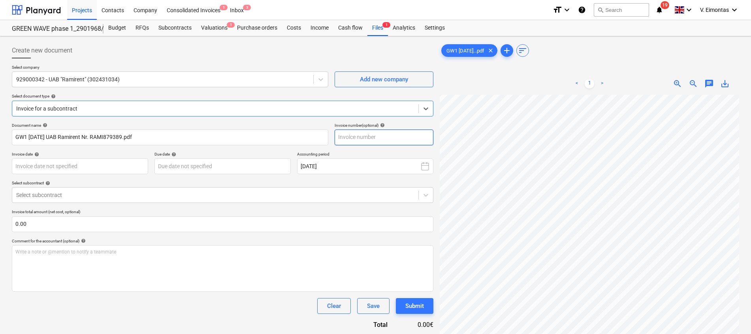
click at [376, 135] on input "text" at bounding box center [384, 138] width 99 height 16
type input "RAMI-879389"
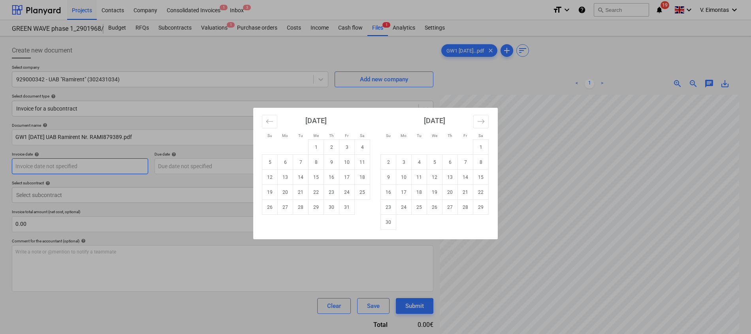
click at [111, 168] on body "Projects Contacts Company Consolidated Invoices 1 Inbox 3 format_size keyboard_…" at bounding box center [375, 167] width 751 height 334
click at [264, 121] on button "Move backward to switch to the previous month." at bounding box center [269, 121] width 15 height 13
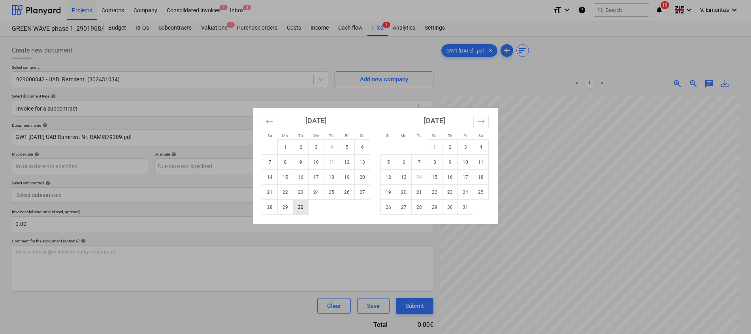
click at [303, 206] on td "30" at bounding box center [300, 207] width 15 height 15
type input "[DATE]"
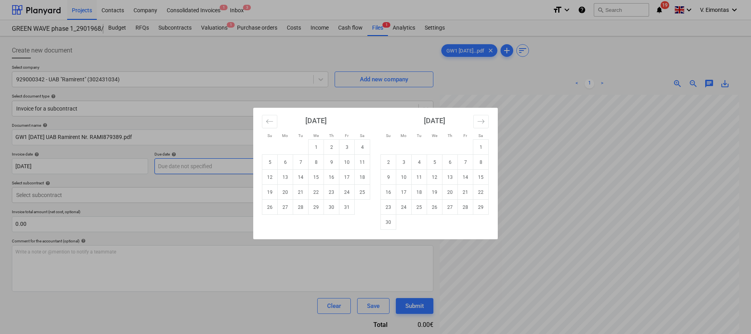
click at [238, 166] on body "Projects Contacts Company Consolidated Invoices 1 Inbox 3 format_size keyboard_…" at bounding box center [375, 167] width 751 height 334
click at [468, 174] on td "14" at bounding box center [465, 177] width 15 height 15
type input "[DATE]"
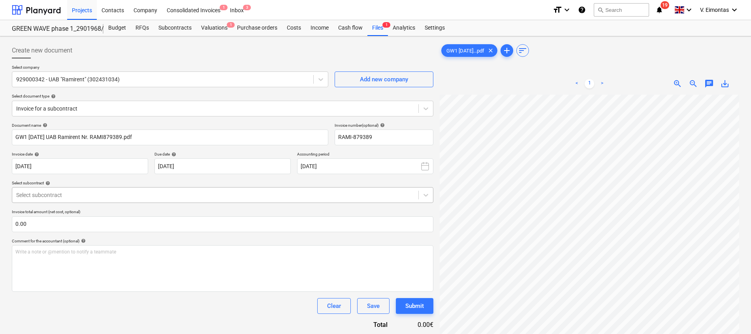
click at [197, 195] on div at bounding box center [215, 195] width 398 height 8
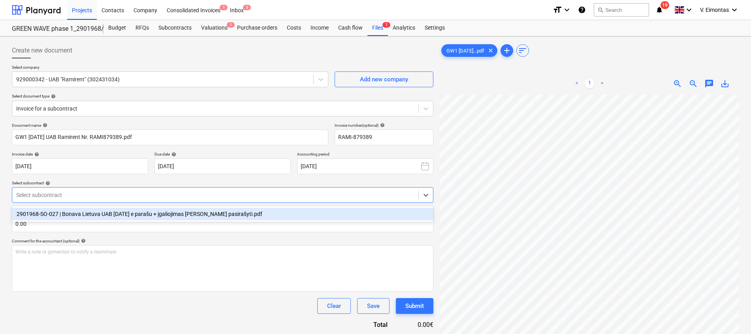
click at [175, 214] on div "2901968-SO-027 | Bonava Lietuva UAB [DATE] e parašu + įgaliojimas [PERSON_NAME]…" at bounding box center [223, 214] width 422 height 13
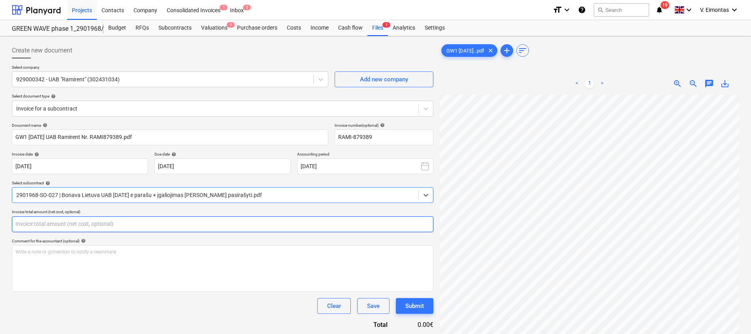
click at [154, 229] on input "text" at bounding box center [223, 225] width 422 height 16
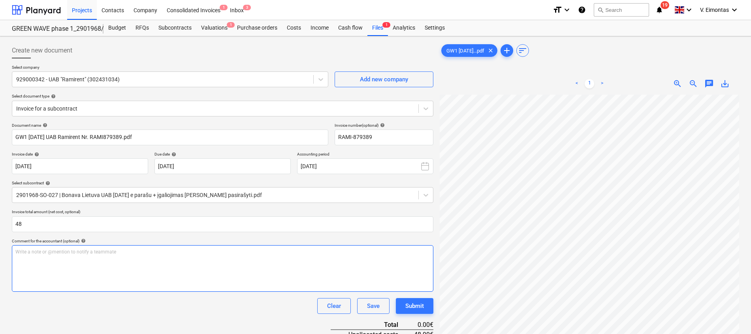
type input "48.00"
click at [156, 257] on div "Write a note or @mention to notify a teammate [PERSON_NAME]" at bounding box center [223, 268] width 422 height 47
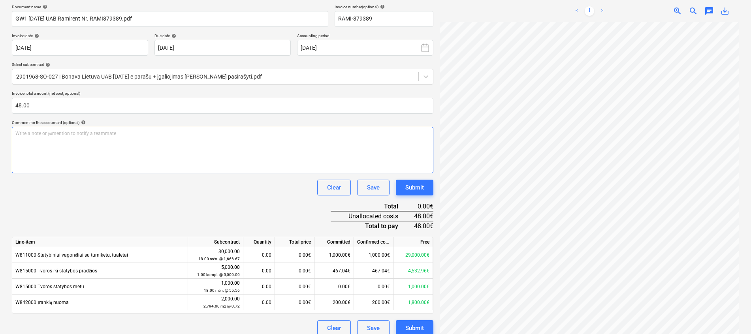
scroll to position [127, 0]
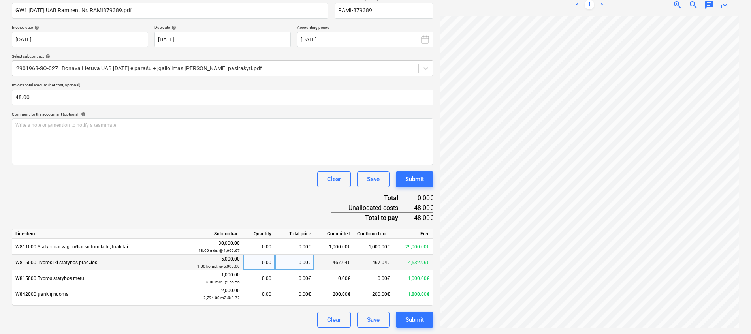
click at [293, 264] on div "0.00€" at bounding box center [295, 263] width 40 height 16
type input "48"
click at [285, 198] on div "Document name help GW1 [DATE] UAB Ramirent Nr. RAMI879389.pdf Invoice number (o…" at bounding box center [223, 162] width 422 height 332
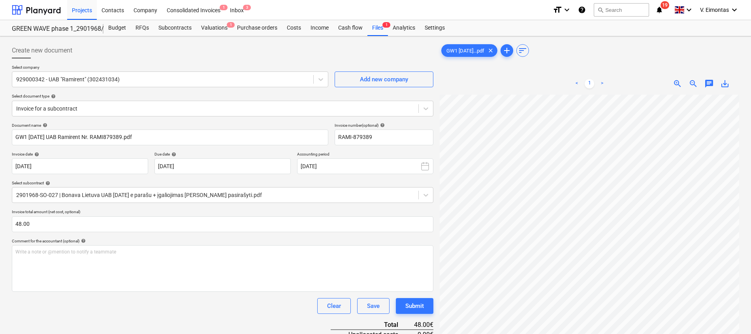
click at [419, 296] on div "Document name help GW1 [DATE] UAB Ramirent Nr. RAMI879389.pdf Invoice number (o…" at bounding box center [223, 289] width 422 height 332
click at [421, 306] on div "Submit" at bounding box center [415, 306] width 19 height 10
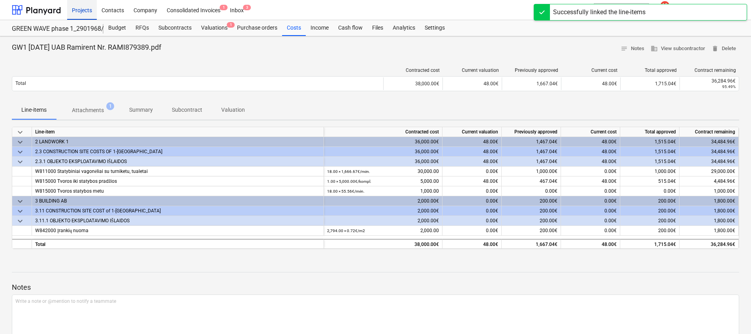
click at [84, 13] on div "Projects" at bounding box center [82, 10] width 30 height 20
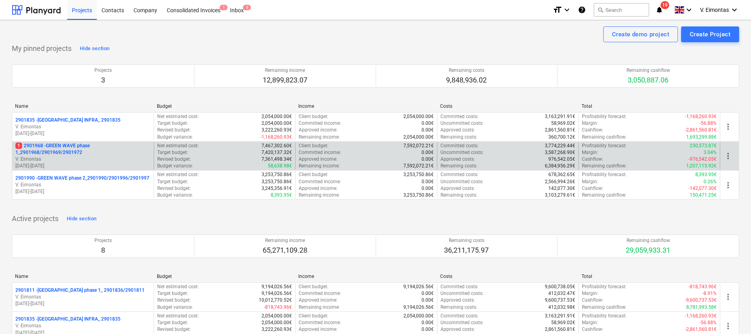
click at [81, 146] on p "1 2901968 - GREEN WAVE phase 1_2901968/2901969/2901972" at bounding box center [82, 149] width 135 height 13
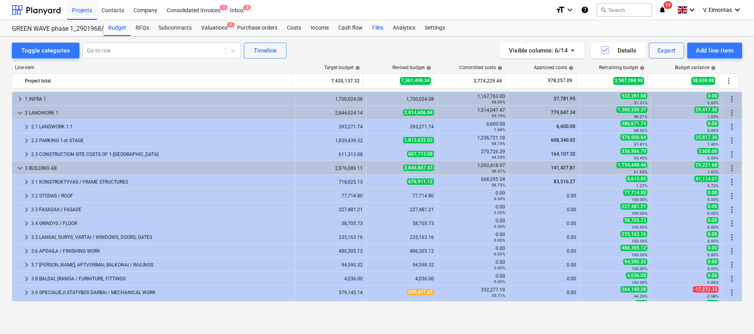
click at [379, 27] on div "Files" at bounding box center [378, 28] width 21 height 16
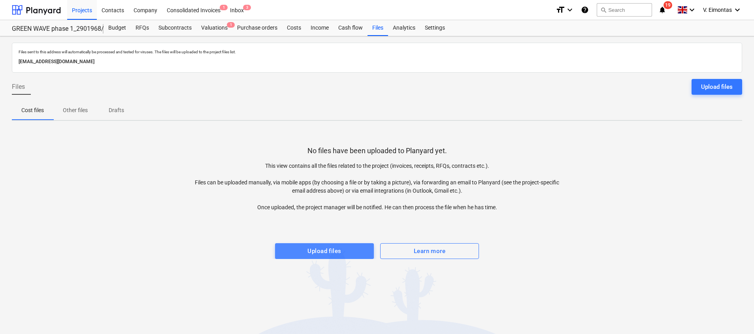
click at [355, 253] on span "Upload files" at bounding box center [324, 251] width 81 height 10
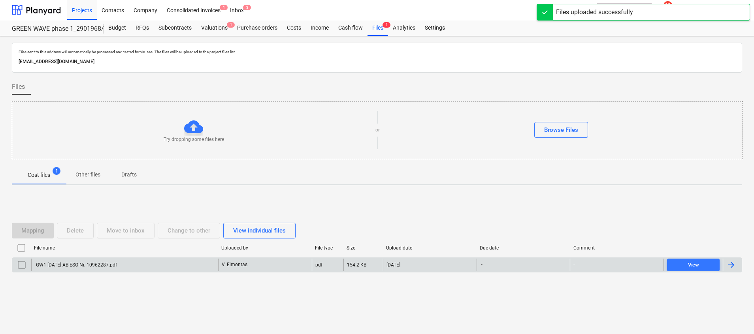
click at [145, 266] on div "GW1 [DATE] AB ESO Nr. 10962287.pdf" at bounding box center [124, 265] width 187 height 13
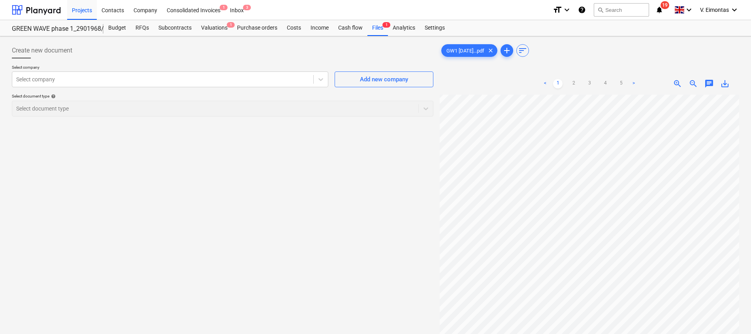
scroll to position [34, 49]
click at [167, 87] on div "Select company Select company Add new company Select document type help Select …" at bounding box center [223, 94] width 422 height 58
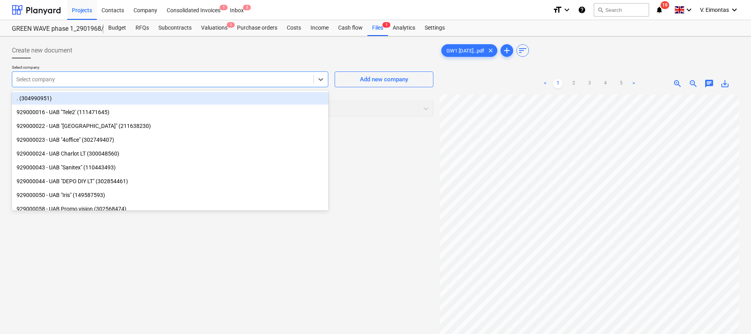
click at [165, 83] on div at bounding box center [162, 79] width 293 height 8
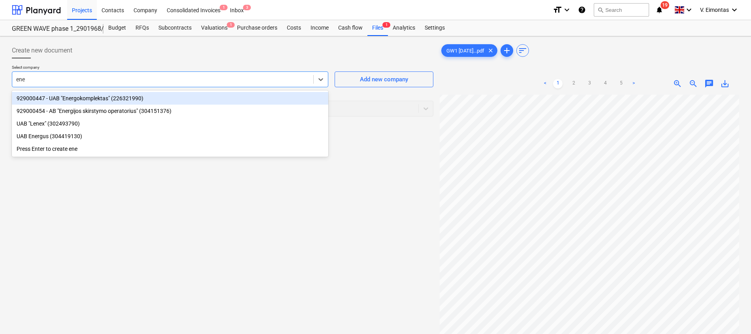
type input "ener"
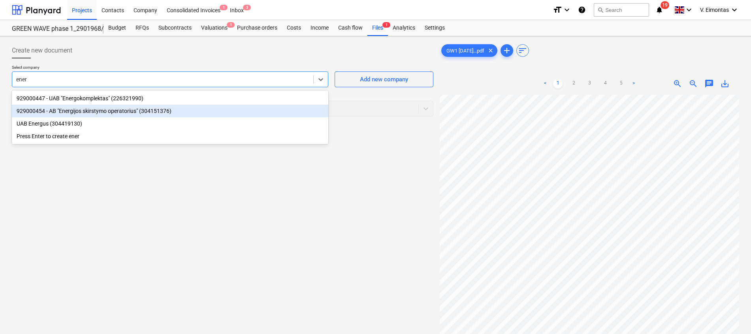
click at [107, 109] on div "929000454 - AB "Energijos skirstymo operatorius" (304151376)" at bounding box center [170, 111] width 317 height 13
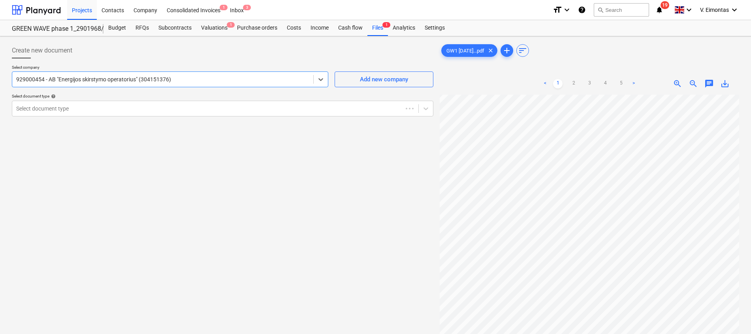
click at [107, 109] on div at bounding box center [207, 109] width 383 height 8
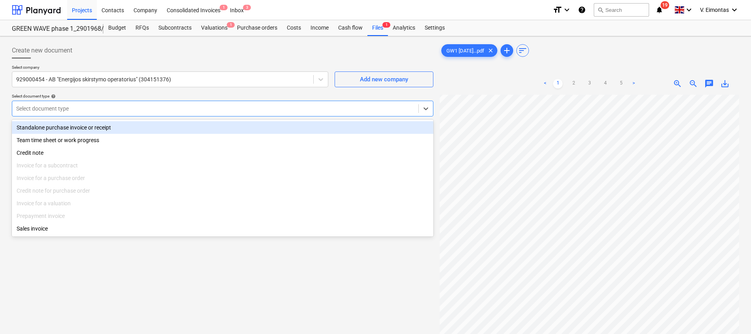
click at [56, 130] on div "Standalone purchase invoice or receipt" at bounding box center [223, 127] width 422 height 13
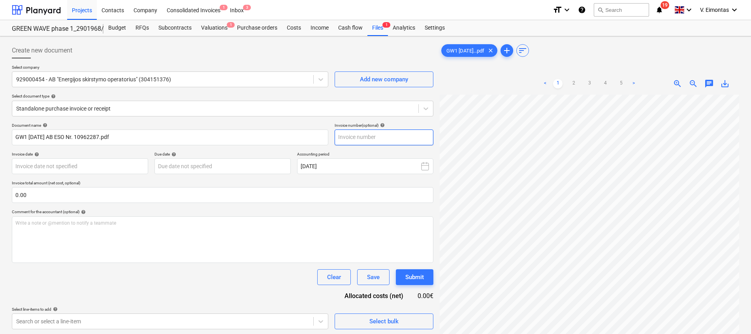
click at [389, 137] on input "text" at bounding box center [384, 138] width 99 height 16
type input "10962287"
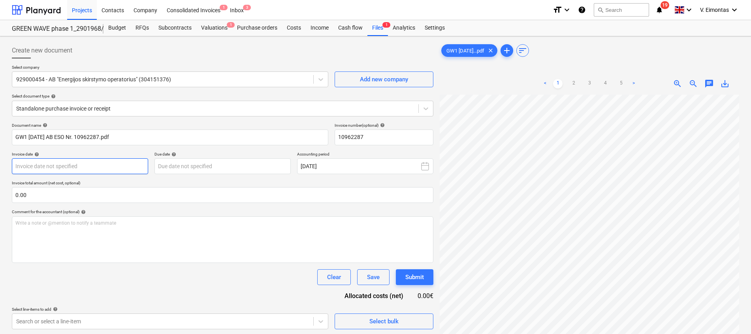
click at [78, 173] on body "Projects Contacts Company Consolidated Invoices 1 Inbox 3 format_size keyboard_…" at bounding box center [375, 167] width 751 height 334
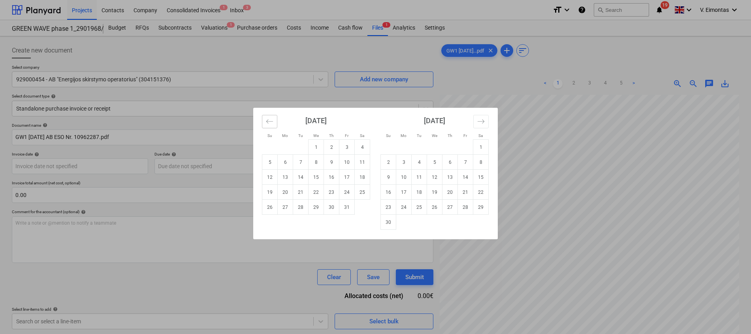
click at [268, 126] on button "Move backward to switch to the previous month." at bounding box center [269, 121] width 15 height 13
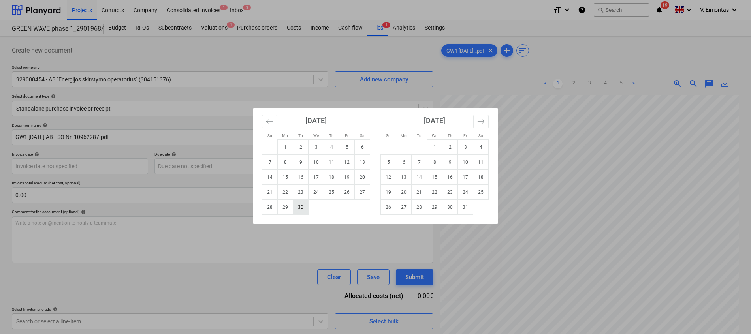
click at [299, 210] on td "30" at bounding box center [300, 207] width 15 height 15
type input "[DATE]"
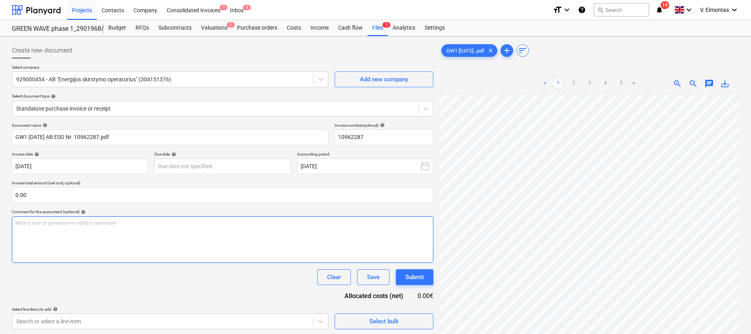
scroll to position [105, 0]
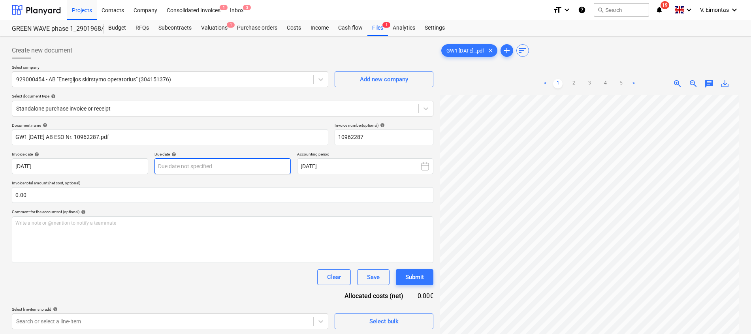
click at [212, 169] on body "Projects Contacts Company Consolidated Invoices 1 Inbox 3 format_size keyboard_…" at bounding box center [375, 167] width 751 height 334
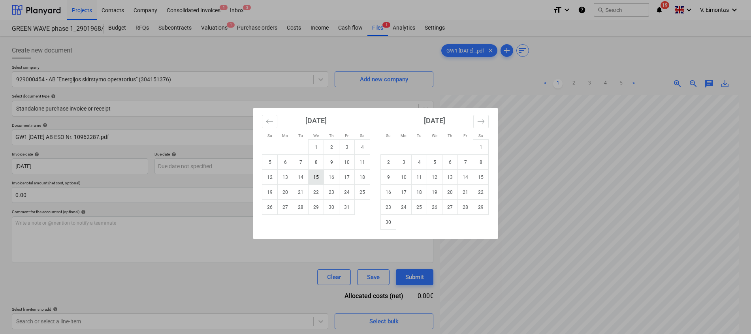
click at [322, 176] on td "15" at bounding box center [316, 177] width 15 height 15
type input "[DATE]"
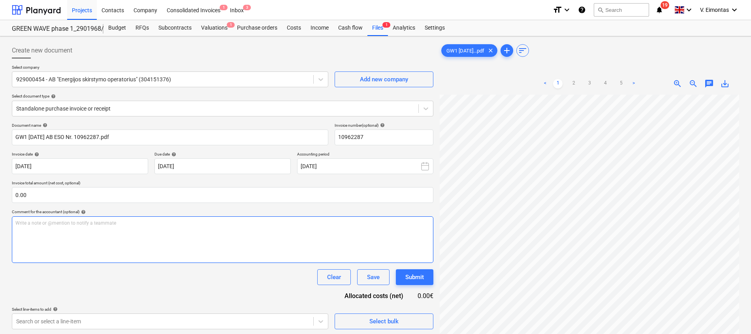
scroll to position [112, 58]
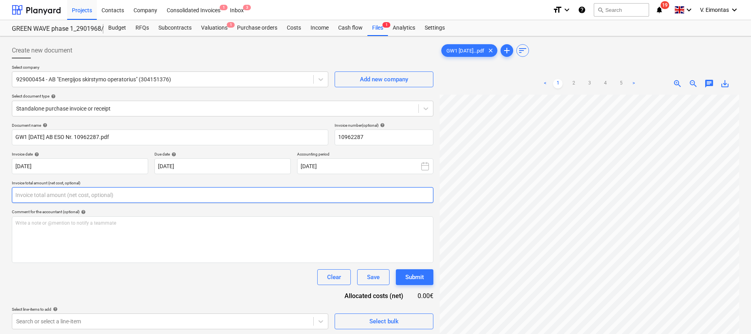
click at [312, 196] on input "text" at bounding box center [223, 195] width 422 height 16
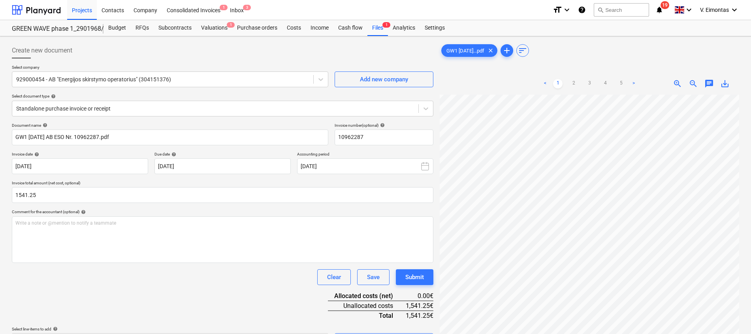
type input "1,541.25"
click at [230, 270] on div "Clear Save Submit" at bounding box center [223, 278] width 422 height 16
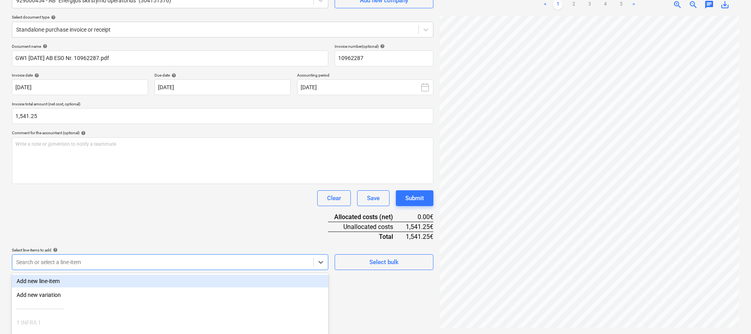
scroll to position [138, 0]
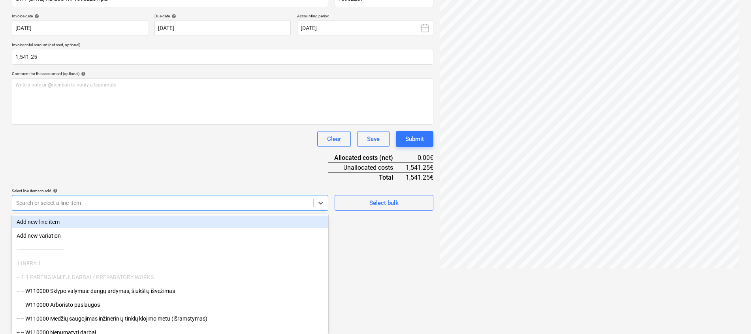
click at [185, 196] on body "Projects Contacts Company Consolidated Invoices 1 Inbox 3 format_size keyboard_…" at bounding box center [375, 29] width 751 height 334
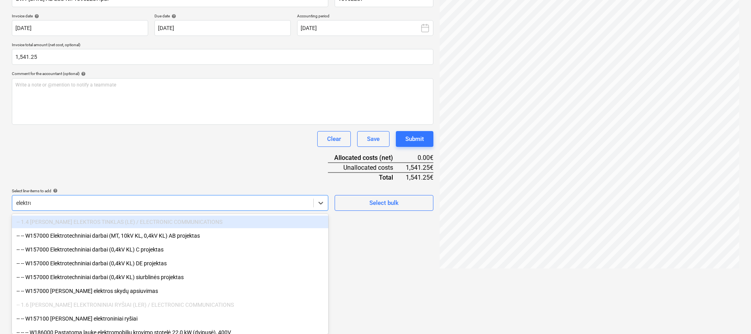
type input "elektros"
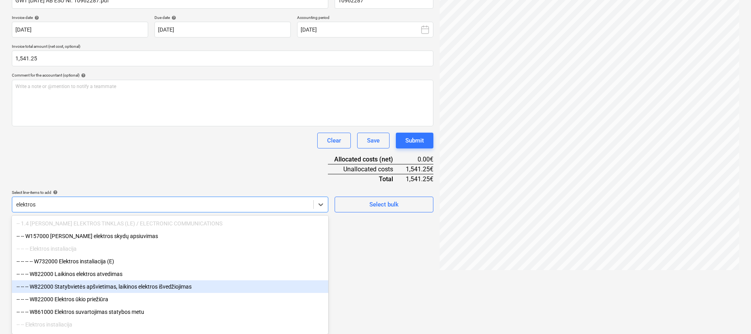
scroll to position [28, 0]
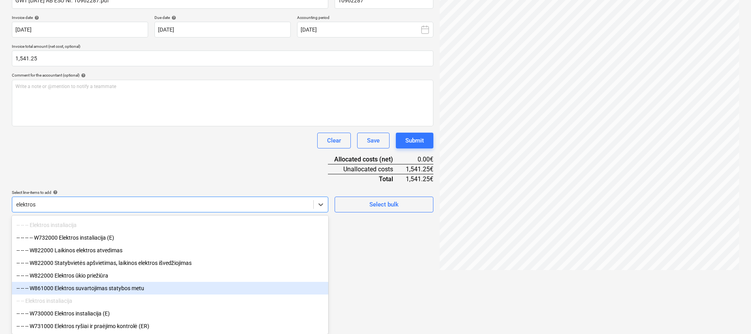
click at [115, 288] on div "-- -- -- W861000 Elektros suvartojimas statybos metu" at bounding box center [170, 288] width 317 height 13
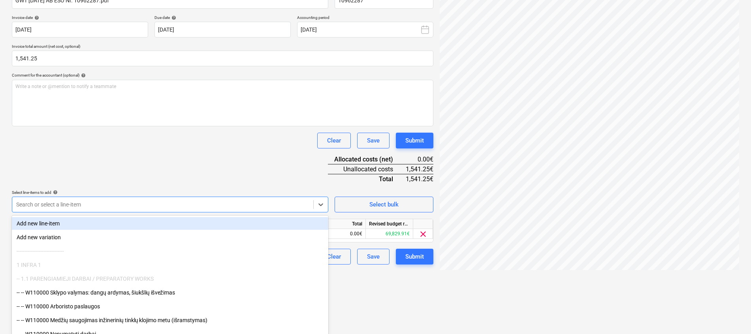
click at [159, 164] on div "Document name help GW1 [DATE] AB ESO Nr. 10962287.pdf Invoice number (optional)…" at bounding box center [223, 125] width 422 height 279
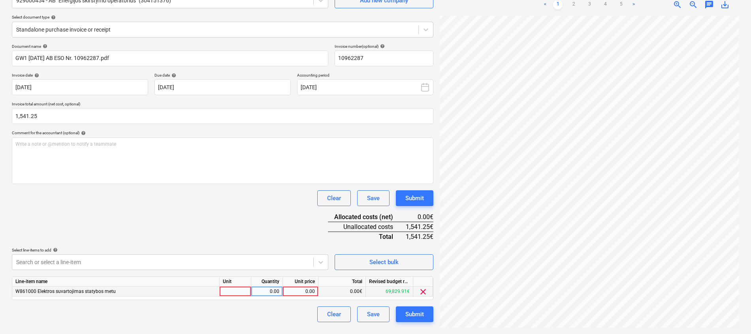
click at [230, 290] on div at bounding box center [236, 292] width 32 height 10
type input "mėn."
type input "1"
type input "1541.25"
click at [199, 212] on div "Document name help GW1 [DATE] AB ESO Nr. 10962287.pdf Invoice number (optional)…" at bounding box center [223, 183] width 422 height 279
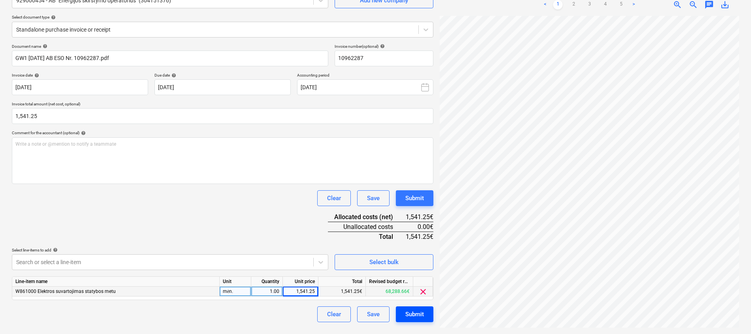
click at [412, 314] on div "Submit" at bounding box center [415, 314] width 19 height 10
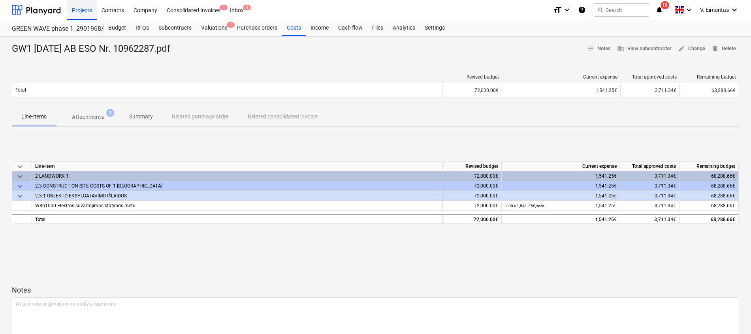
click at [88, 11] on div "Projects" at bounding box center [82, 10] width 30 height 20
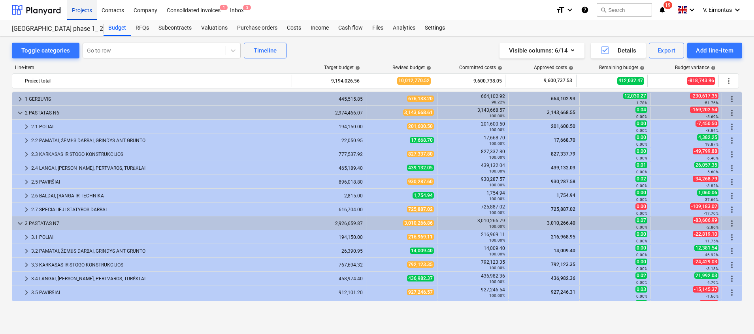
click at [78, 6] on div "Projects" at bounding box center [82, 10] width 30 height 20
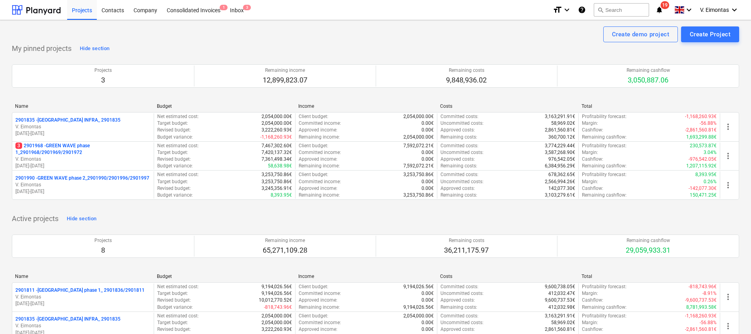
click at [74, 147] on p "3 2901968 - GREEN WAVE phase 1_2901968/2901969/2901972" at bounding box center [82, 149] width 135 height 13
